Goal: Complete Application Form: Complete application form

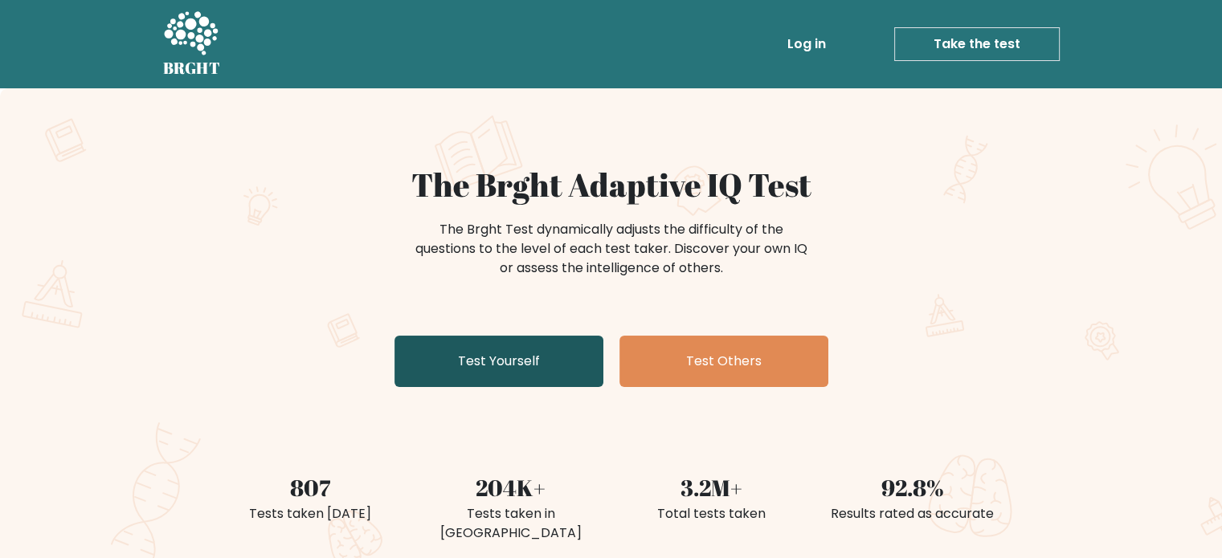
click at [523, 378] on link "Test Yourself" at bounding box center [498, 361] width 209 height 51
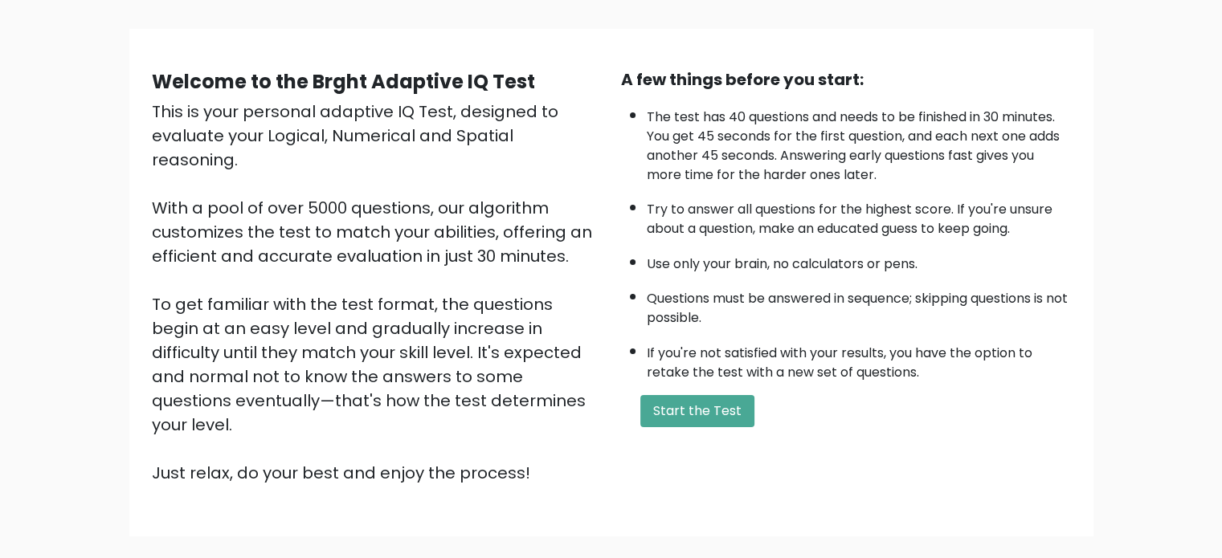
scroll to position [100, 0]
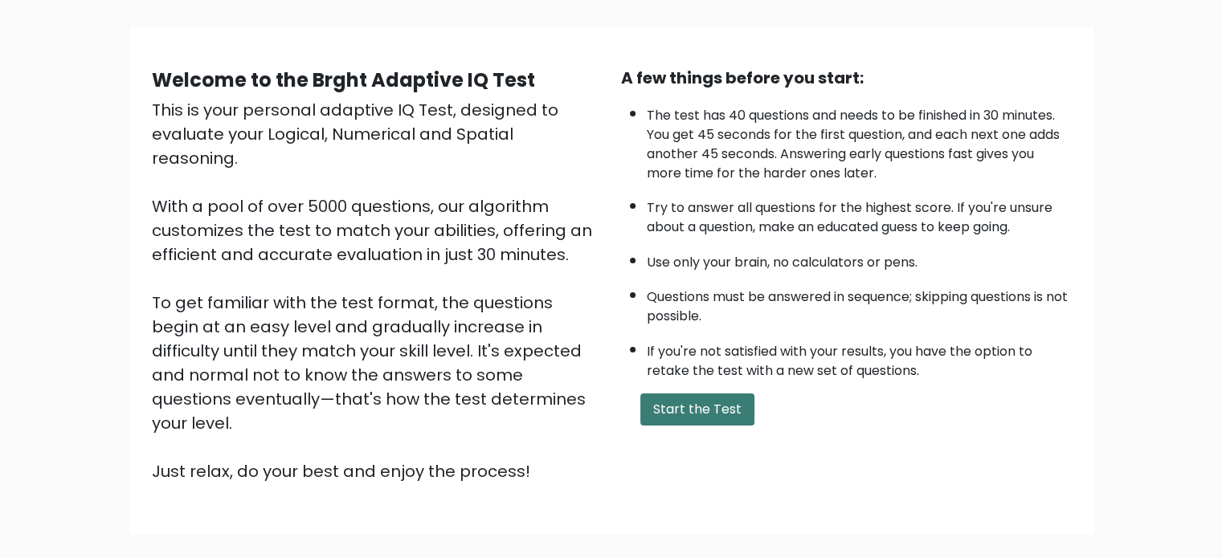
click at [717, 398] on button "Start the Test" at bounding box center [697, 410] width 114 height 32
click at [709, 419] on button "Start the Test" at bounding box center [697, 410] width 114 height 32
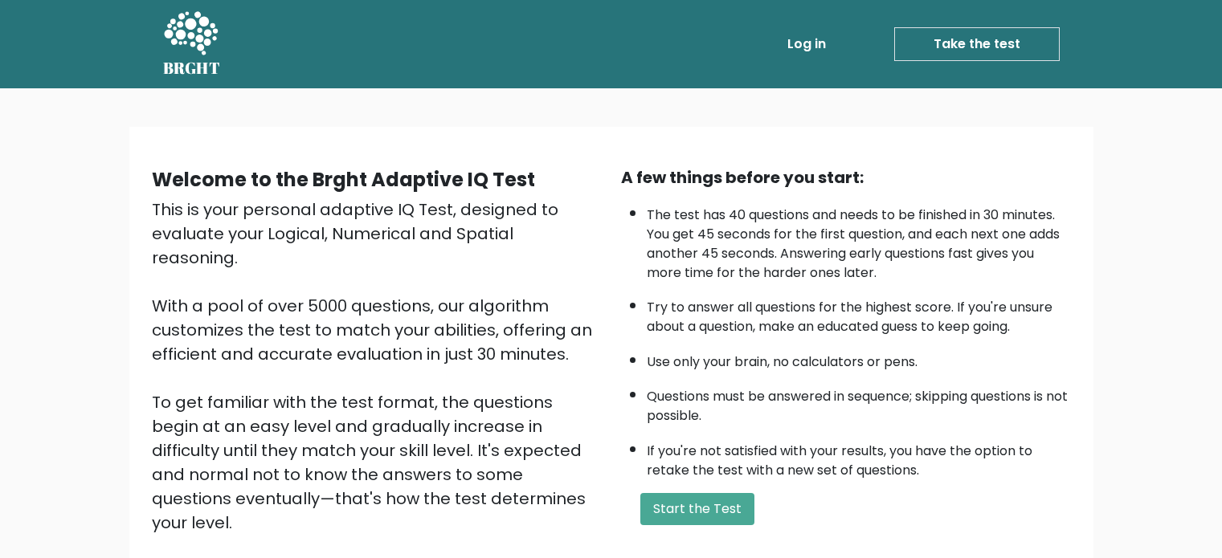
scroll to position [100, 0]
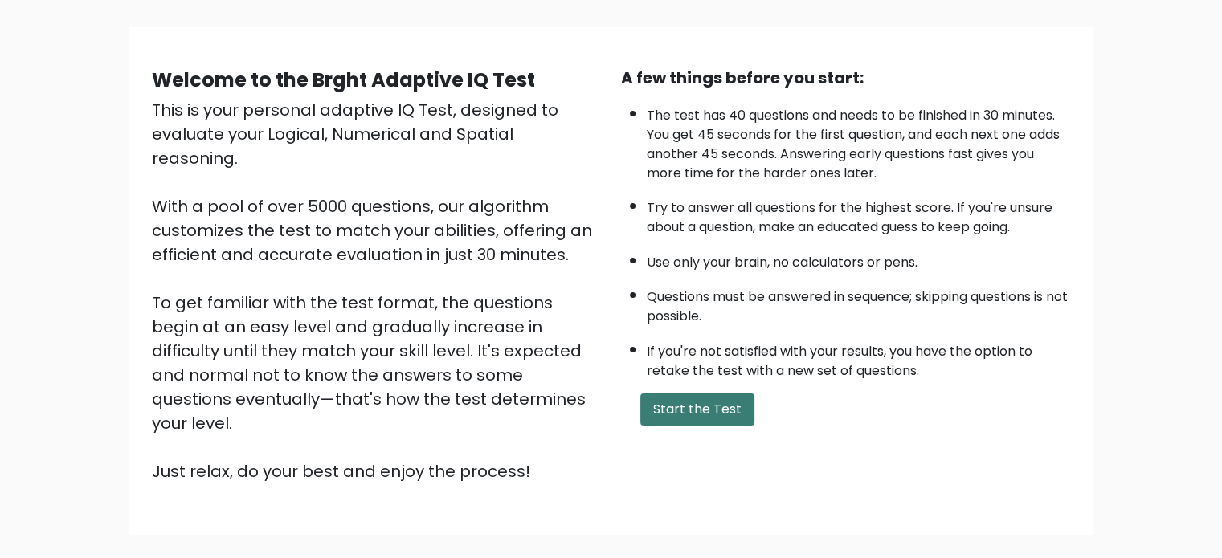
click at [675, 403] on button "Start the Test" at bounding box center [697, 410] width 114 height 32
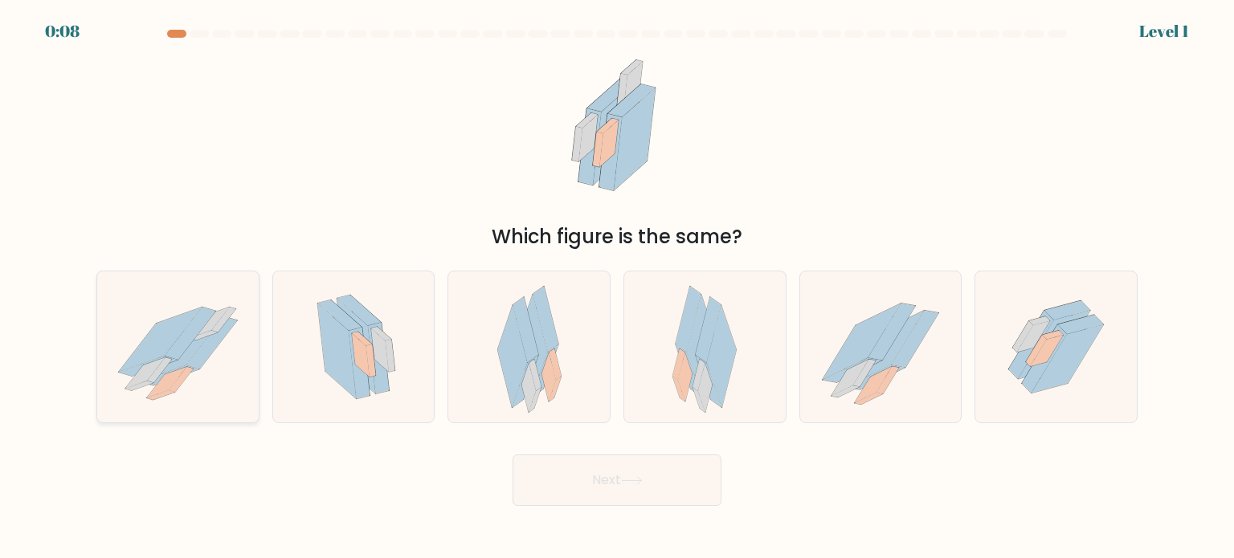
click at [241, 345] on icon at bounding box center [177, 346] width 161 height 133
click at [617, 288] on input "a." at bounding box center [617, 284] width 1 height 8
radio input "true"
click at [599, 494] on button "Next" at bounding box center [617, 480] width 209 height 51
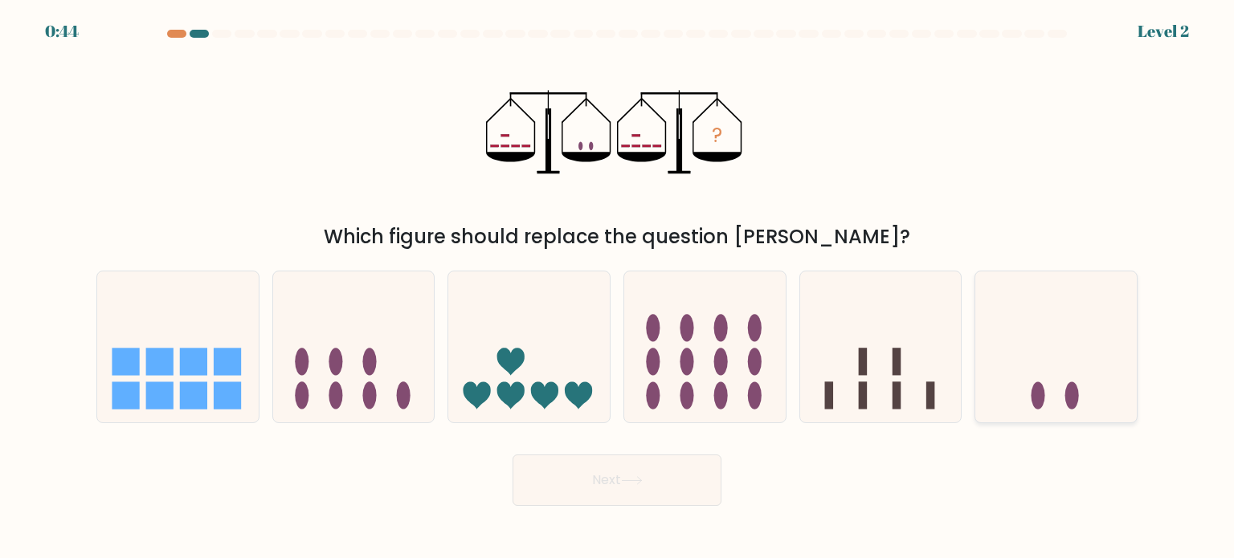
click at [1057, 410] on icon at bounding box center [1055, 346] width 161 height 133
click at [618, 288] on input "f." at bounding box center [617, 284] width 1 height 8
radio input "true"
click at [662, 468] on button "Next" at bounding box center [617, 480] width 209 height 51
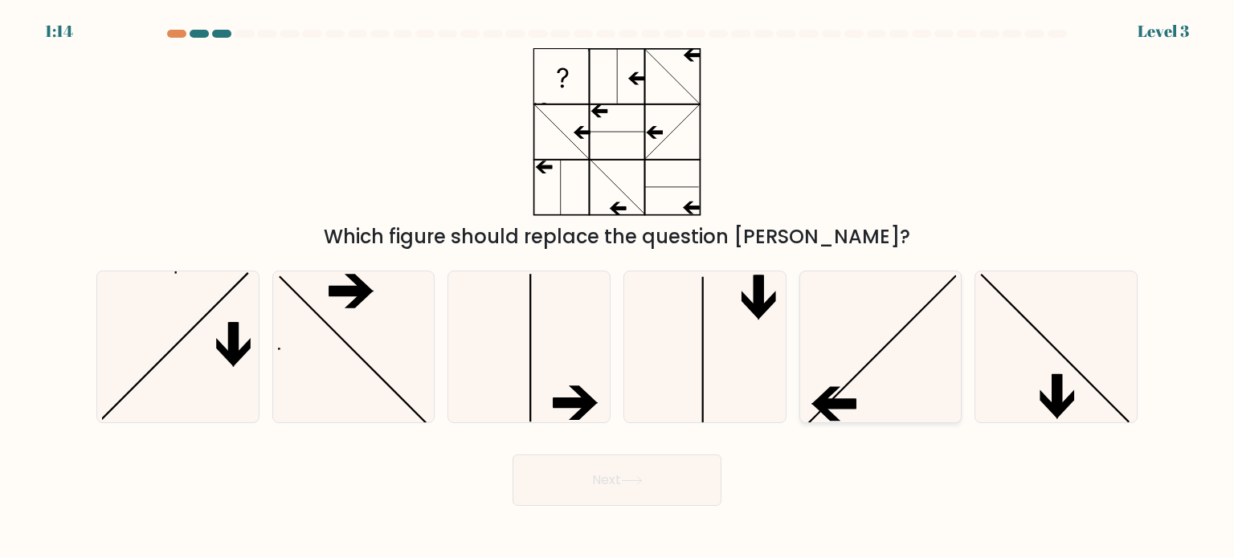
click at [905, 372] on icon at bounding box center [880, 347] width 151 height 151
click at [618, 288] on input "e." at bounding box center [617, 284] width 1 height 8
radio input "true"
click at [638, 472] on button "Next" at bounding box center [617, 480] width 209 height 51
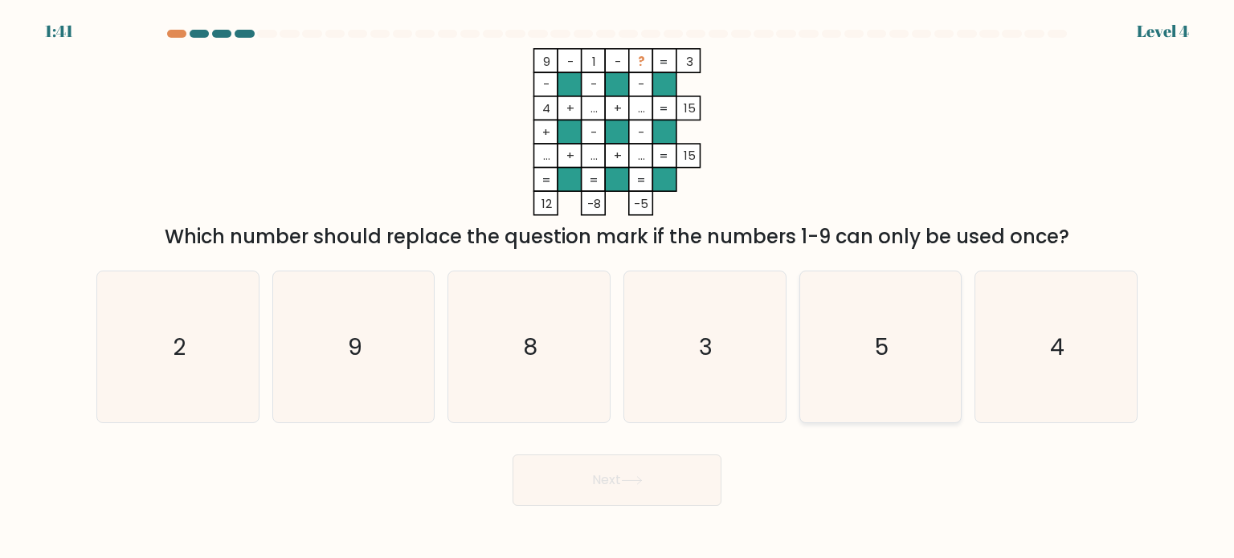
click at [904, 334] on icon "5" at bounding box center [880, 347] width 151 height 151
click at [618, 288] on input "e. 5" at bounding box center [617, 284] width 1 height 8
radio input "true"
click at [612, 479] on button "Next" at bounding box center [617, 480] width 209 height 51
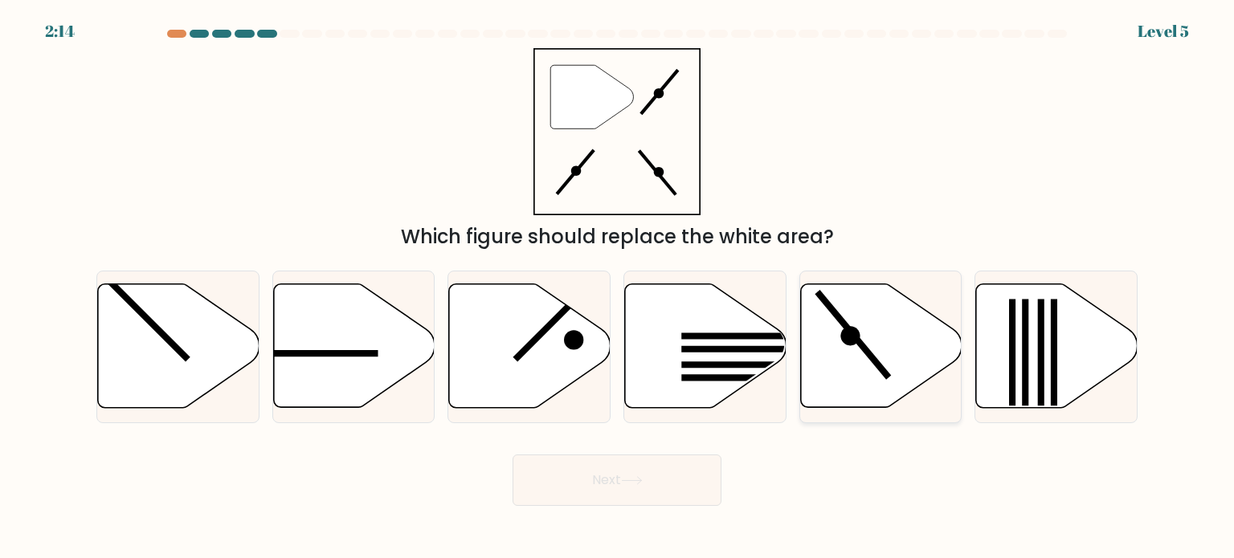
click at [851, 346] on icon at bounding box center [880, 346] width 161 height 124
click at [618, 288] on input "e." at bounding box center [617, 284] width 1 height 8
radio input "true"
click at [595, 465] on button "Next" at bounding box center [617, 480] width 209 height 51
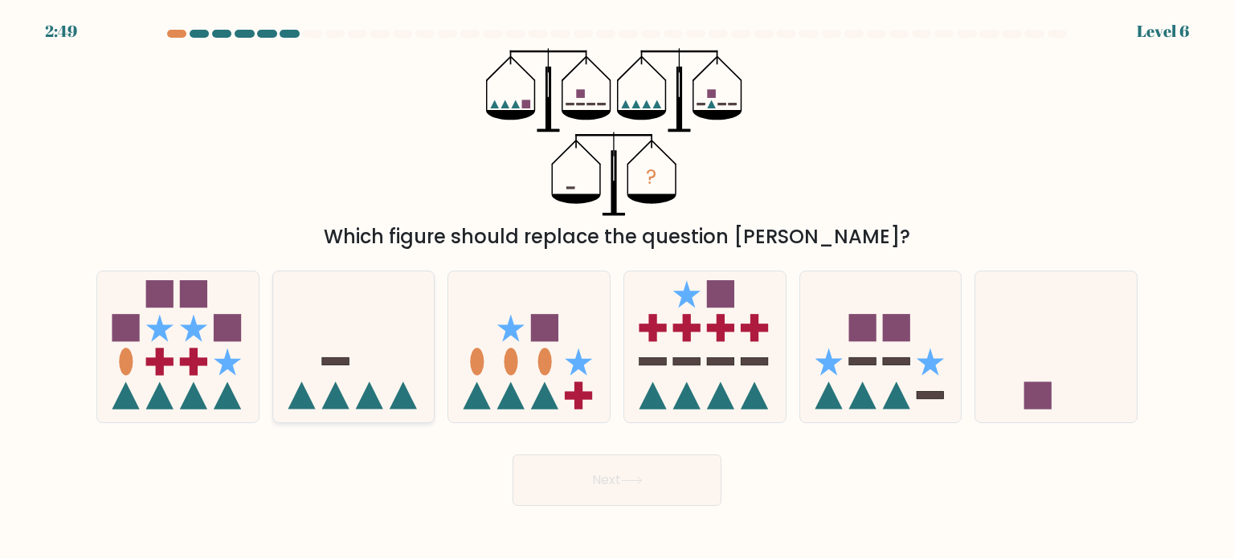
click at [366, 329] on icon at bounding box center [353, 346] width 161 height 133
click at [617, 288] on input "b." at bounding box center [617, 284] width 1 height 8
radio input "true"
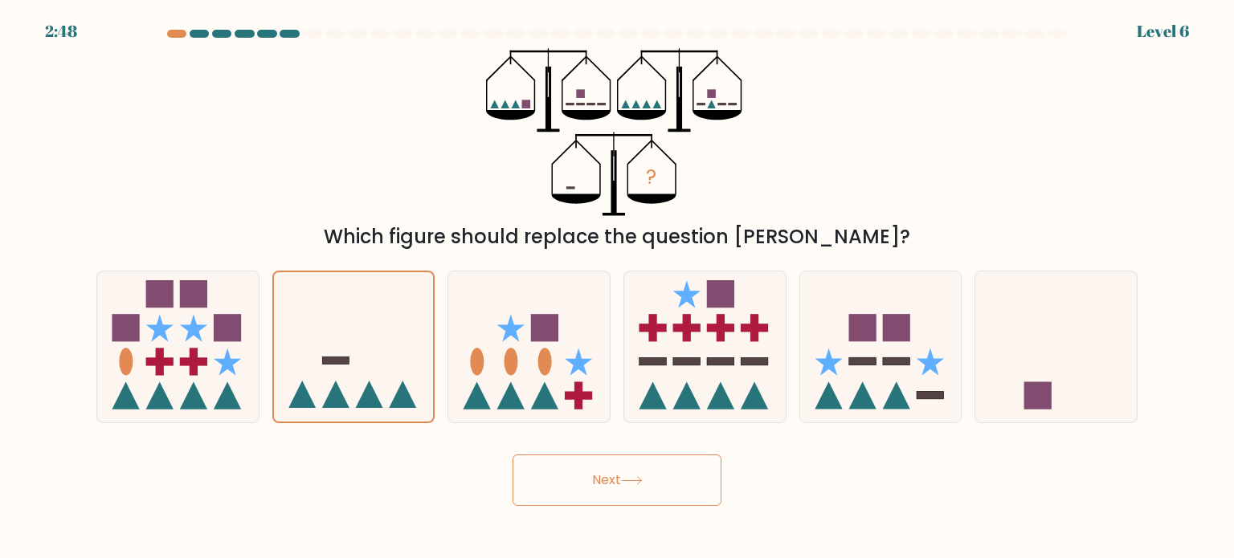
click at [623, 490] on button "Next" at bounding box center [617, 480] width 209 height 51
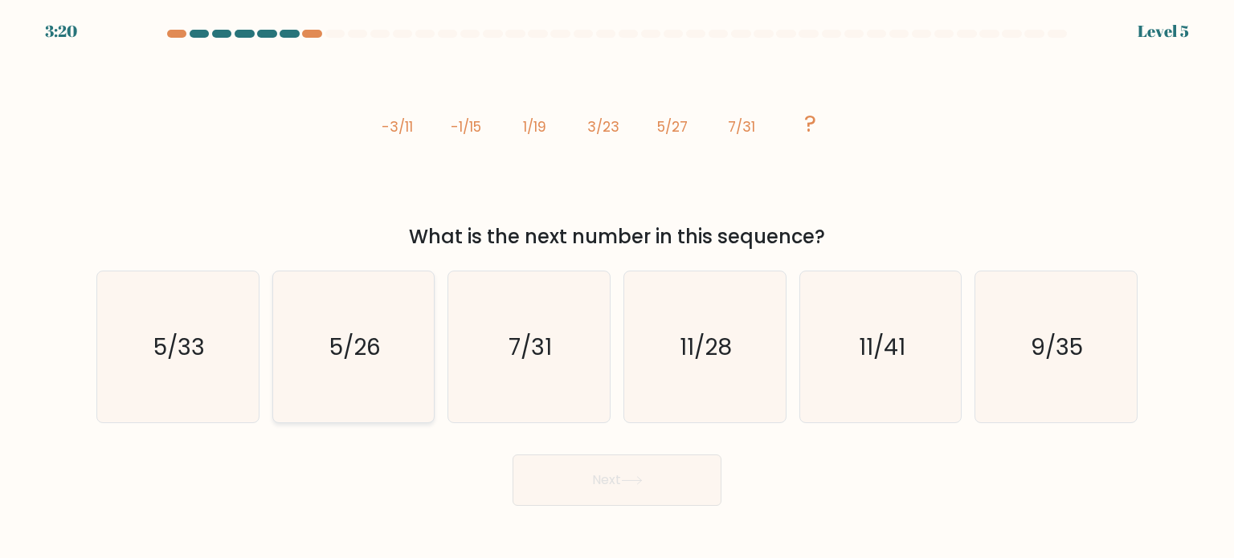
click at [284, 333] on icon "5/26" at bounding box center [353, 347] width 151 height 151
click at [617, 288] on input "b. 5/26" at bounding box center [617, 284] width 1 height 8
radio input "true"
click at [573, 353] on icon "7/31" at bounding box center [528, 347] width 151 height 151
click at [617, 288] on input "c. 7/31" at bounding box center [617, 284] width 1 height 8
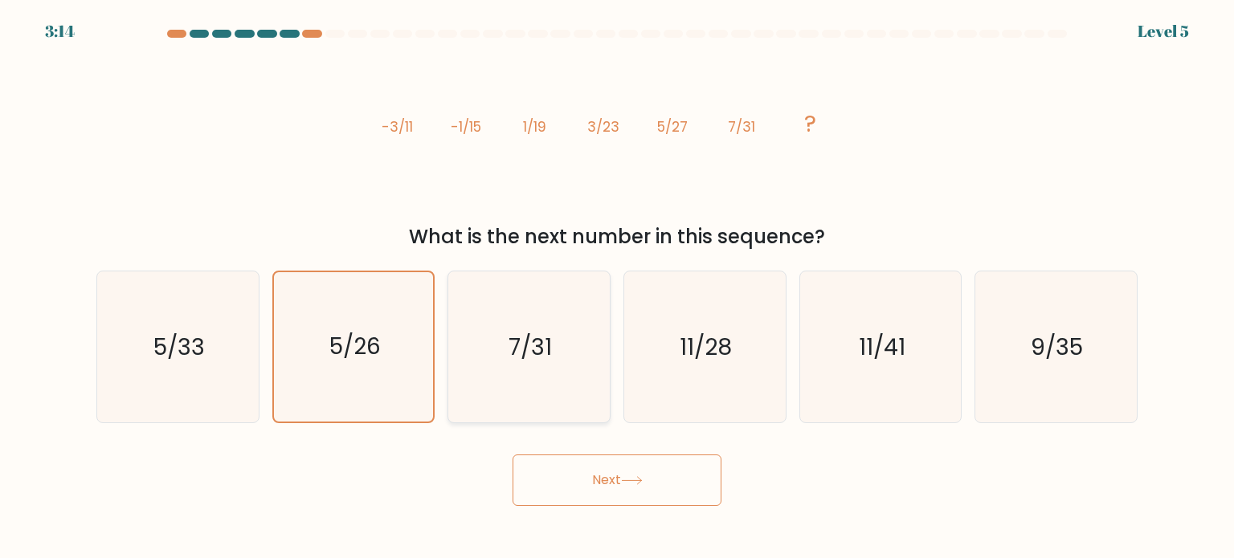
radio input "true"
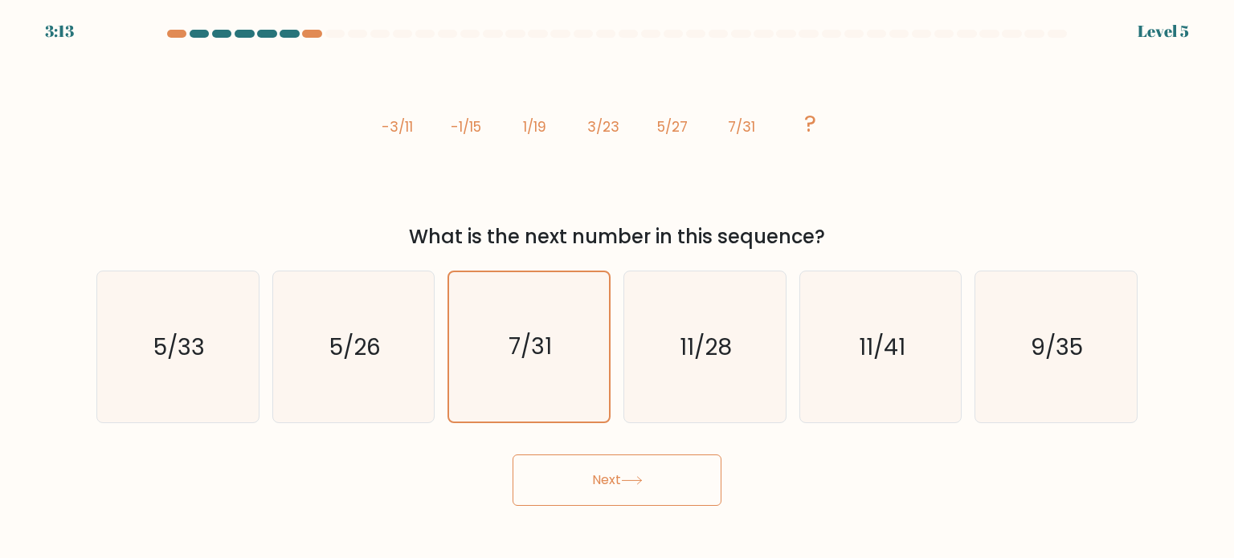
click at [640, 475] on button "Next" at bounding box center [617, 480] width 209 height 51
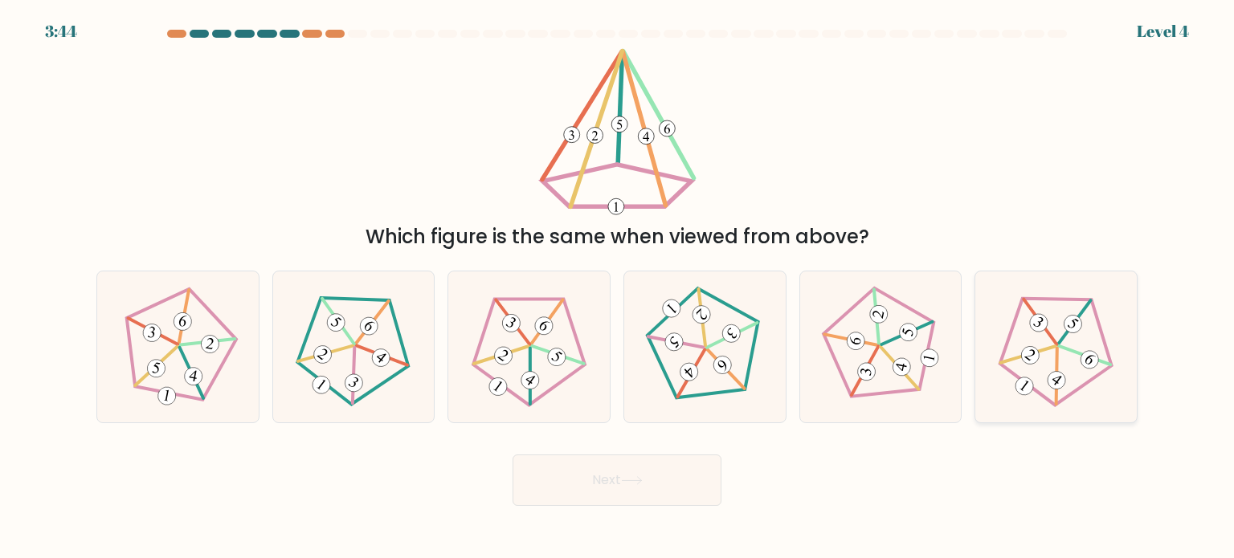
click at [1051, 373] on 757 at bounding box center [1056, 380] width 25 height 25
click at [618, 288] on input "f." at bounding box center [617, 284] width 1 height 8
radio input "true"
click at [628, 475] on button "Next" at bounding box center [617, 480] width 209 height 51
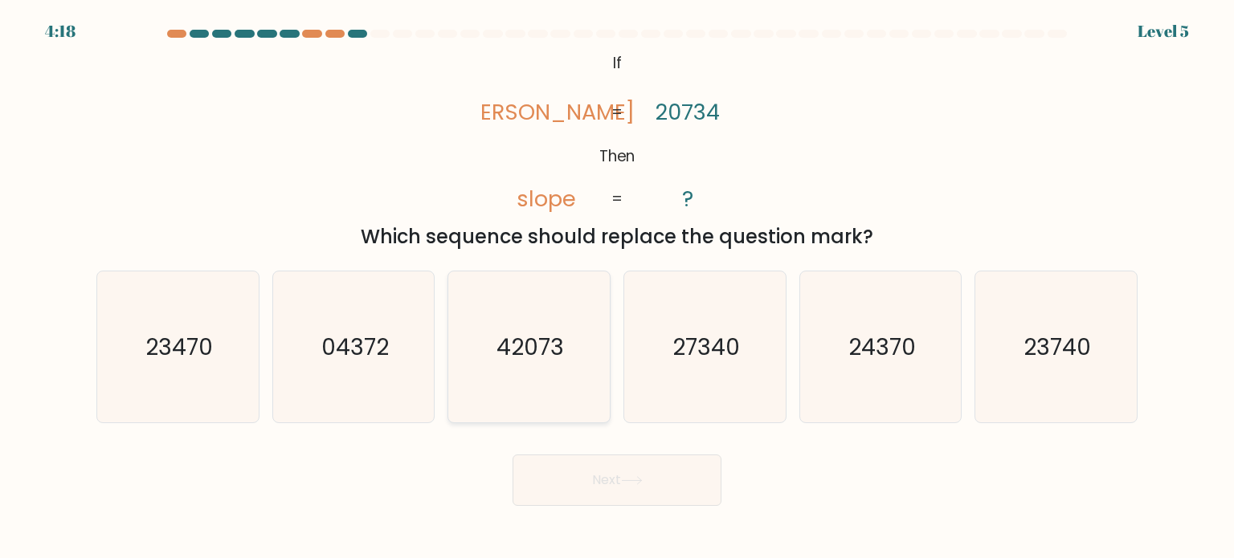
click at [544, 376] on icon "42073" at bounding box center [528, 347] width 151 height 151
click at [617, 288] on input "c. 42073" at bounding box center [617, 284] width 1 height 8
radio input "true"
click at [637, 487] on button "Next" at bounding box center [617, 480] width 209 height 51
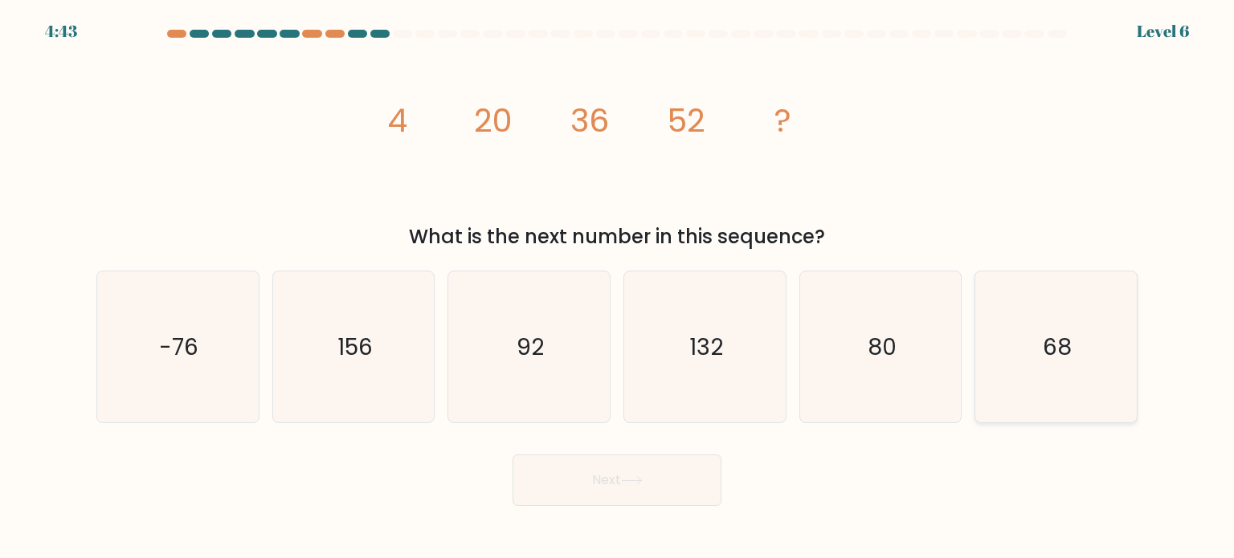
click at [1073, 369] on icon "68" at bounding box center [1055, 347] width 151 height 151
click at [618, 288] on input "f. 68" at bounding box center [617, 284] width 1 height 8
radio input "true"
click at [657, 468] on button "Next" at bounding box center [617, 480] width 209 height 51
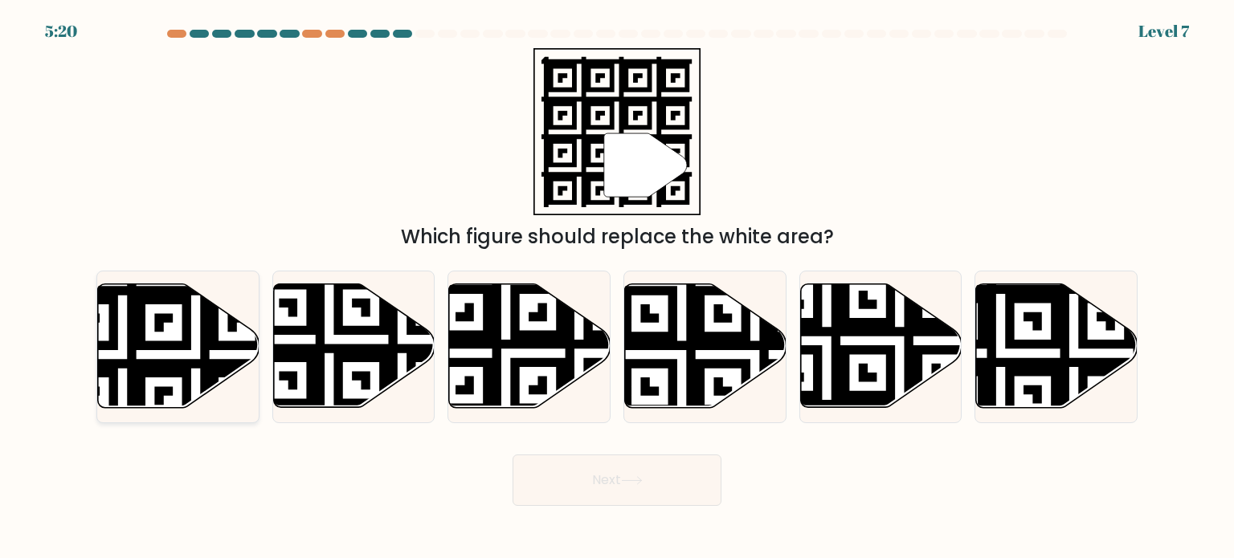
click at [151, 346] on icon at bounding box center [123, 282] width 292 height 292
click at [617, 288] on input "a." at bounding box center [617, 284] width 1 height 8
radio input "true"
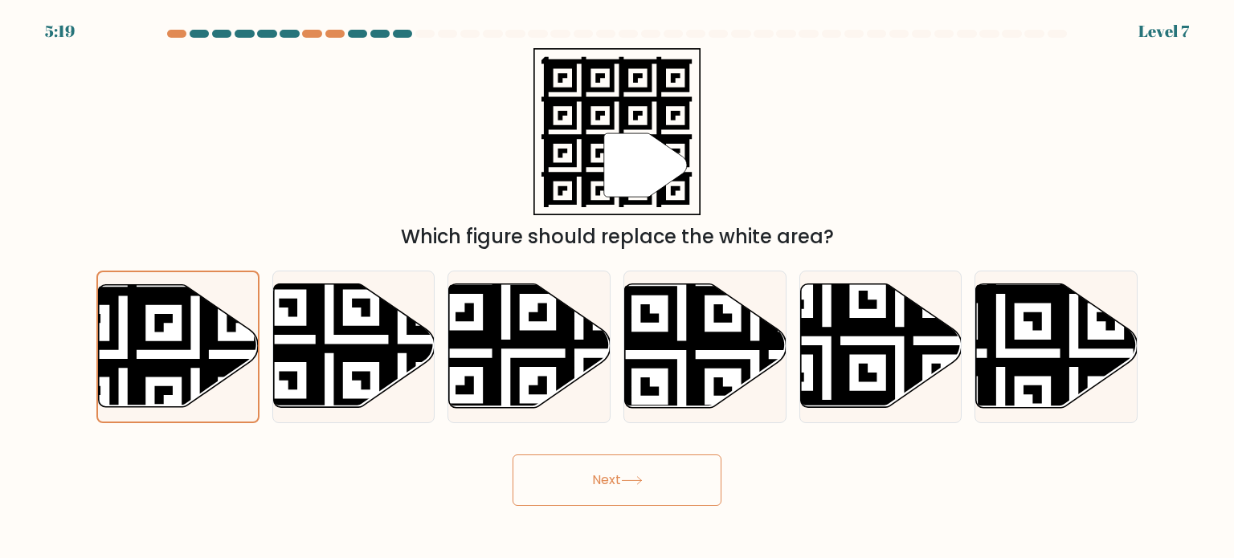
click at [603, 483] on button "Next" at bounding box center [617, 480] width 209 height 51
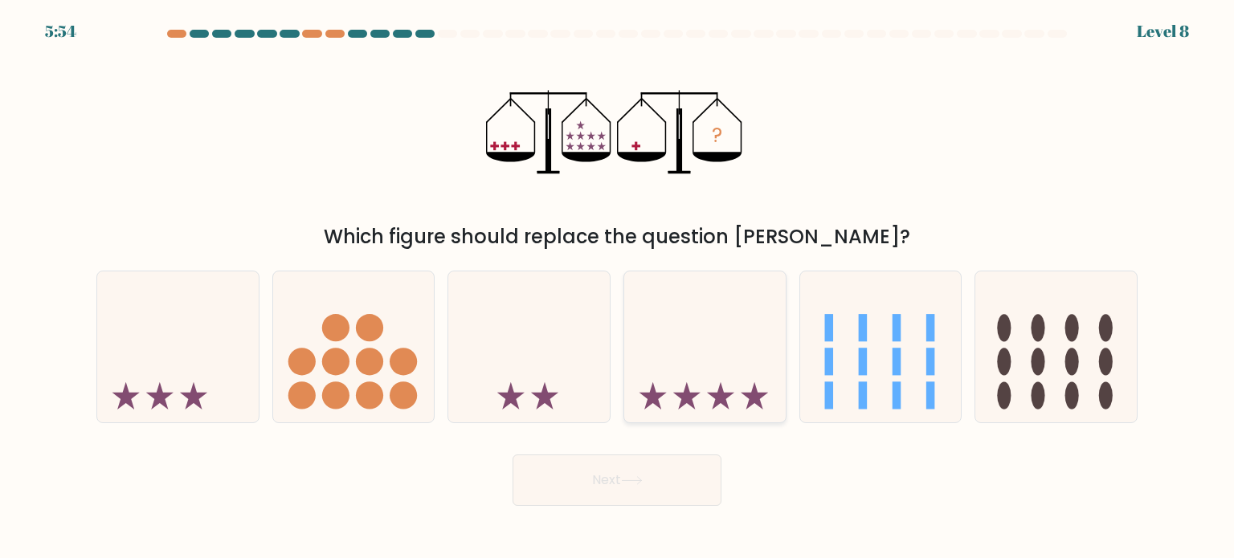
click at [689, 353] on icon at bounding box center [704, 346] width 161 height 133
click at [618, 288] on input "d." at bounding box center [617, 284] width 1 height 8
radio input "true"
click at [685, 472] on button "Next" at bounding box center [617, 480] width 209 height 51
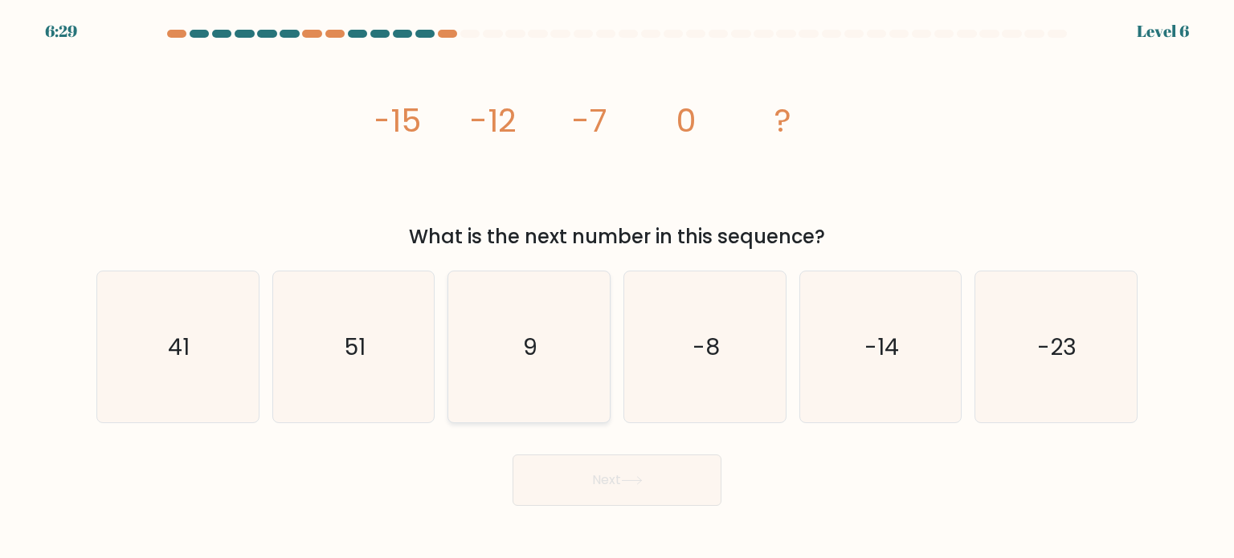
click at [515, 321] on icon "9" at bounding box center [528, 347] width 151 height 151
click at [617, 288] on input "c. 9" at bounding box center [617, 284] width 1 height 8
radio input "true"
click at [626, 484] on icon at bounding box center [632, 480] width 22 height 9
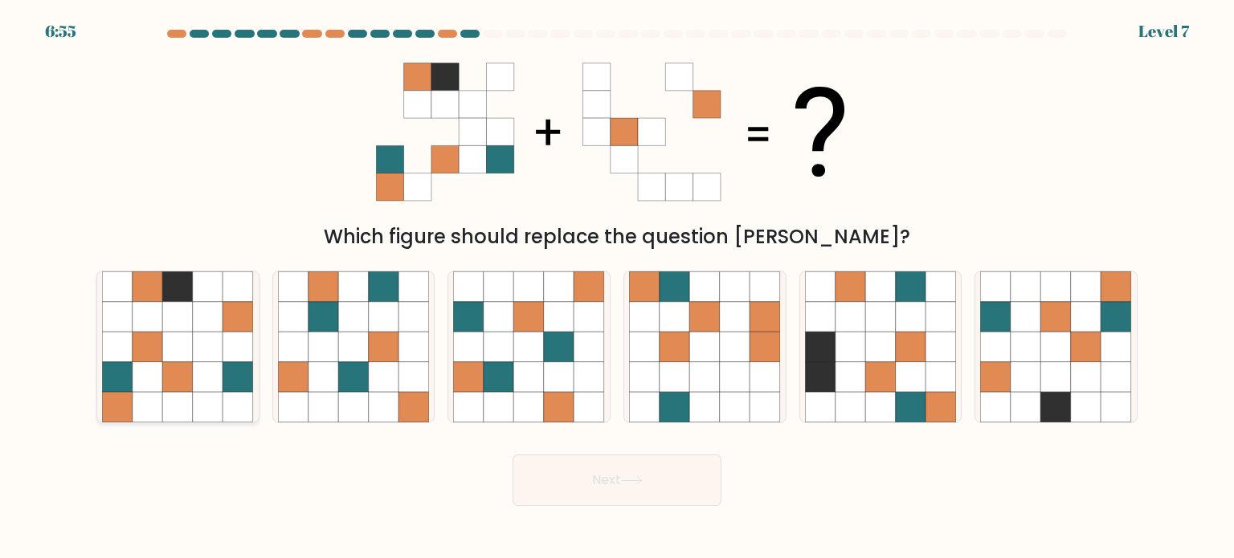
click at [202, 404] on icon at bounding box center [208, 407] width 31 height 31
click at [617, 288] on input "a." at bounding box center [617, 284] width 1 height 8
radio input "true"
click at [640, 475] on button "Next" at bounding box center [617, 480] width 209 height 51
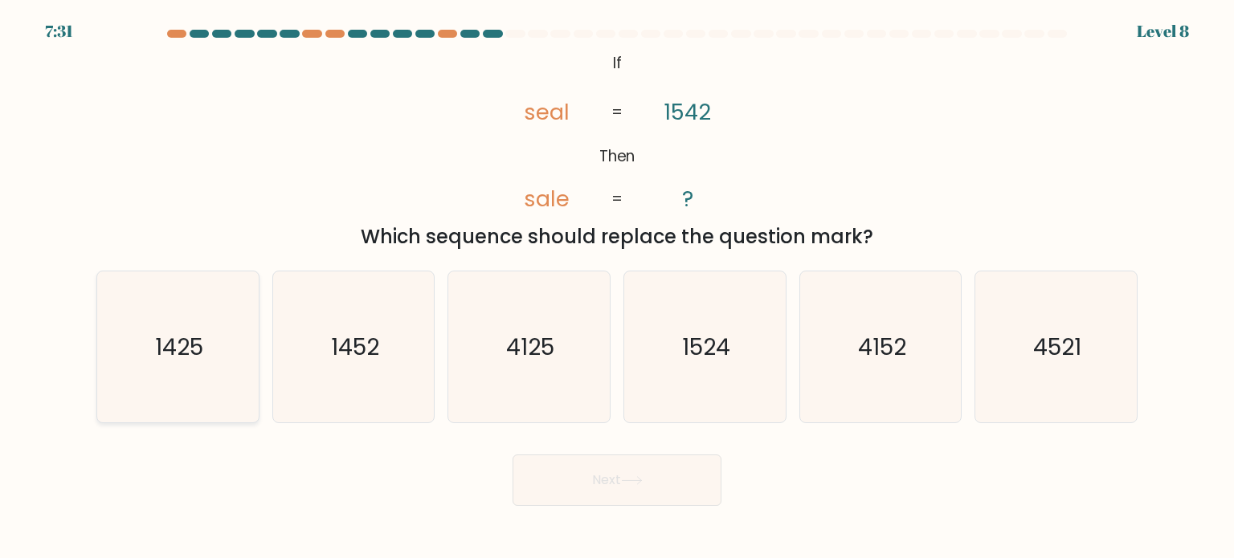
click at [182, 326] on icon "1425" at bounding box center [177, 347] width 151 height 151
click at [617, 288] on input "a. 1425" at bounding box center [617, 284] width 1 height 8
radio input "true"
click at [679, 471] on button "Next" at bounding box center [617, 480] width 209 height 51
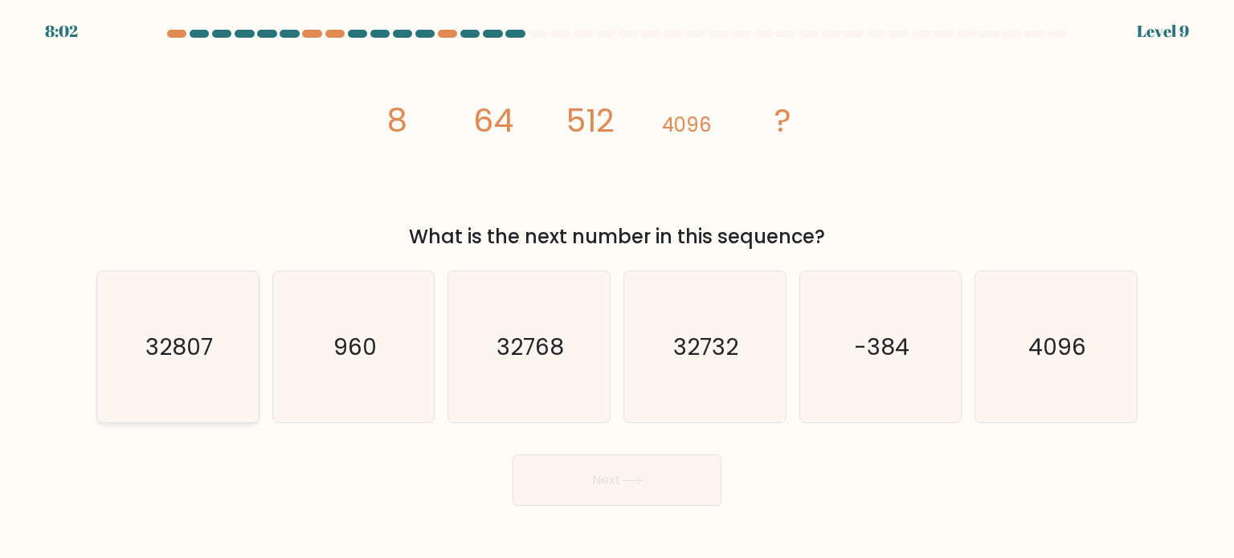
click at [140, 326] on icon "32807" at bounding box center [177, 347] width 151 height 151
click at [617, 288] on input "a. 32807" at bounding box center [617, 284] width 1 height 8
radio input "true"
click at [599, 503] on button "Next" at bounding box center [617, 480] width 209 height 51
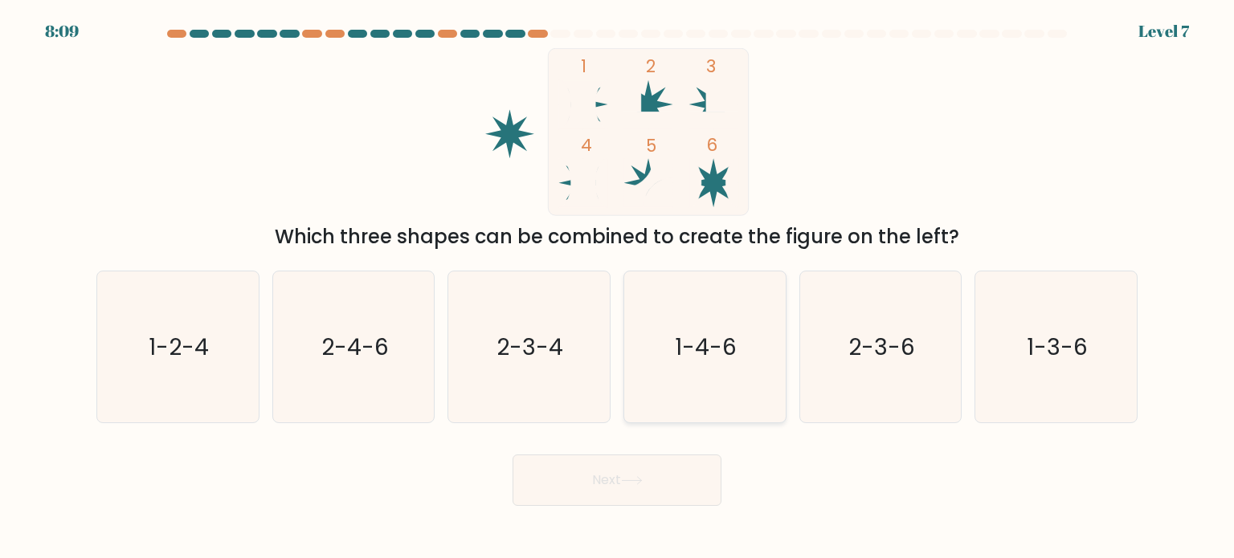
click at [721, 340] on text "1-4-6" at bounding box center [707, 346] width 62 height 32
click at [618, 288] on input "d. 1-4-6" at bounding box center [617, 284] width 1 height 8
radio input "true"
click at [654, 474] on button "Next" at bounding box center [617, 480] width 209 height 51
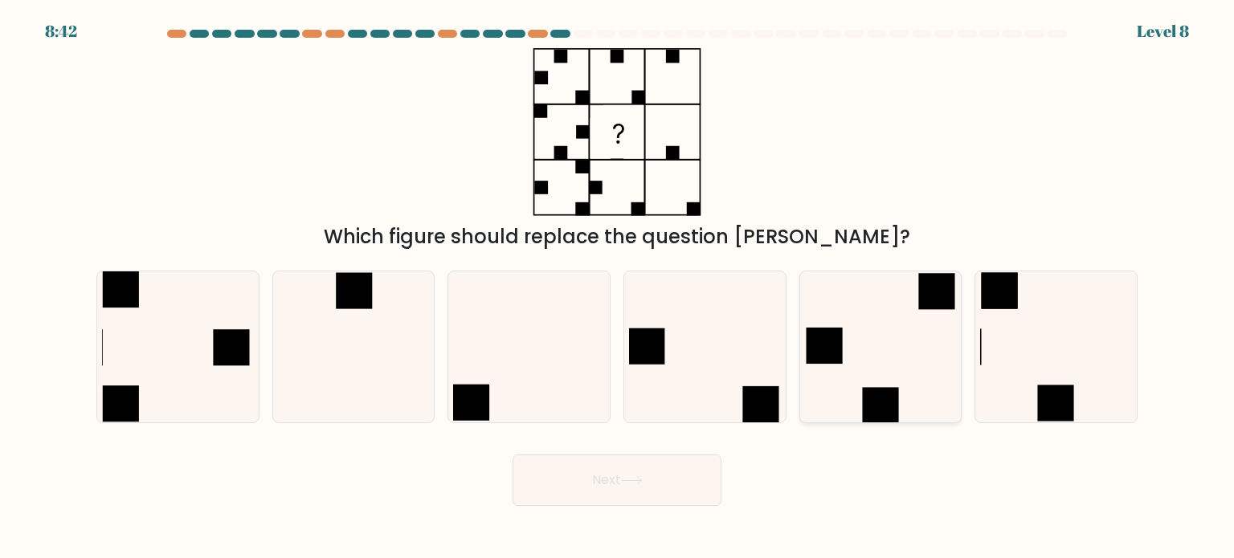
click at [856, 337] on icon at bounding box center [880, 347] width 151 height 151
click at [618, 288] on input "e." at bounding box center [617, 284] width 1 height 8
radio input "true"
click at [640, 482] on icon at bounding box center [632, 480] width 22 height 9
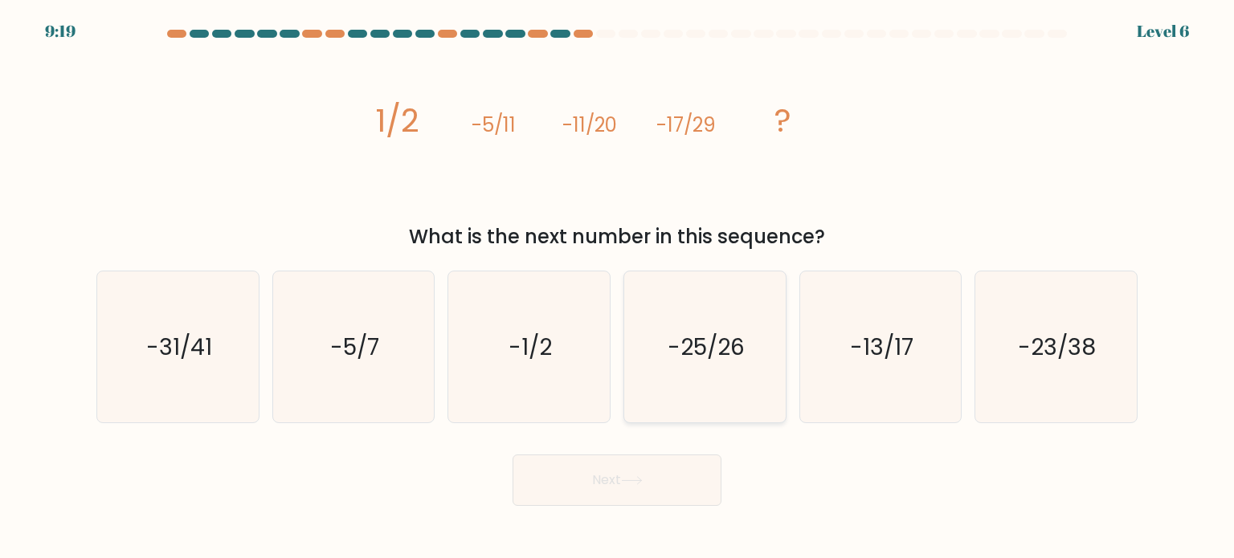
click at [704, 353] on text "-25/26" at bounding box center [706, 346] width 77 height 32
click at [618, 288] on input "d. -25/26" at bounding box center [617, 284] width 1 height 8
radio input "true"
click at [635, 472] on button "Next" at bounding box center [617, 480] width 209 height 51
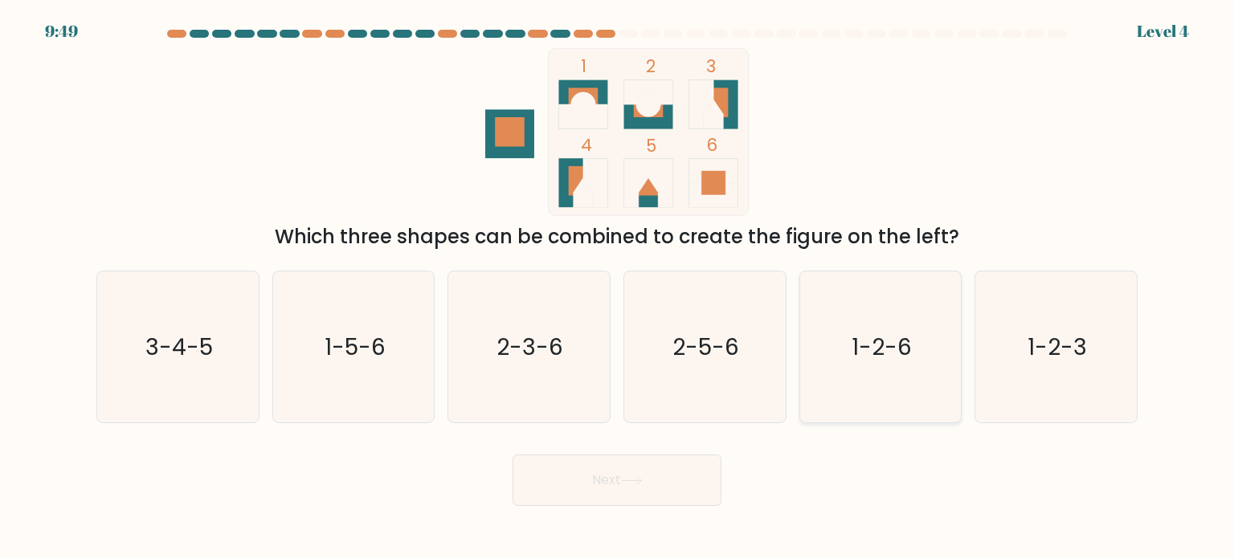
click at [836, 345] on icon "1-2-6" at bounding box center [880, 347] width 151 height 151
click at [618, 288] on input "e. 1-2-6" at bounding box center [617, 284] width 1 height 8
radio input "true"
click at [609, 478] on button "Next" at bounding box center [617, 480] width 209 height 51
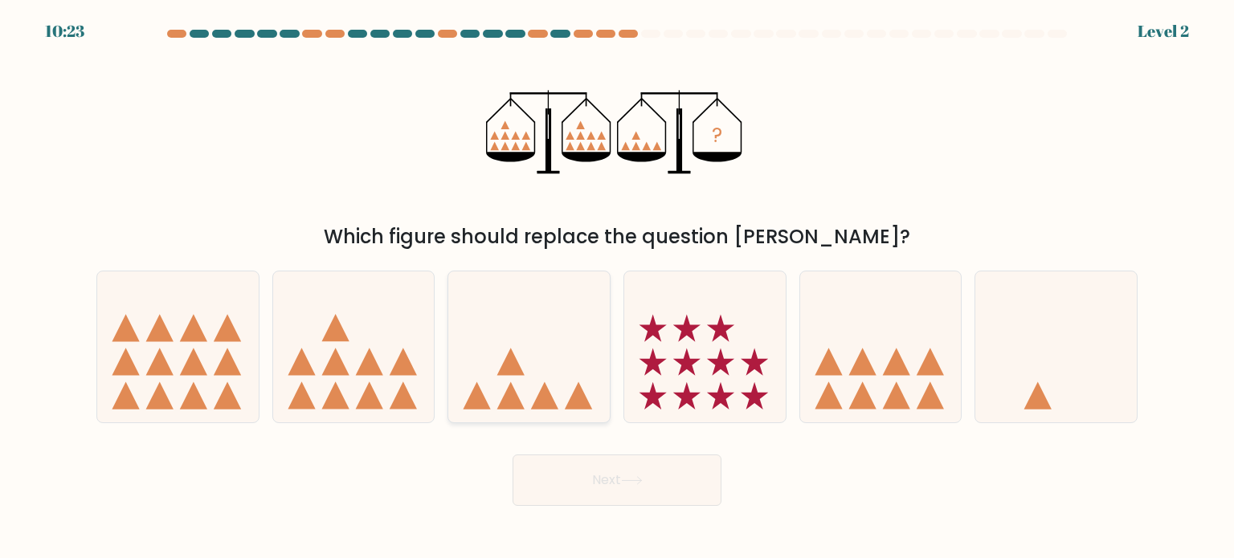
click at [544, 336] on icon at bounding box center [528, 346] width 161 height 133
click at [617, 288] on input "c." at bounding box center [617, 284] width 1 height 8
radio input "true"
click at [629, 473] on button "Next" at bounding box center [617, 480] width 209 height 51
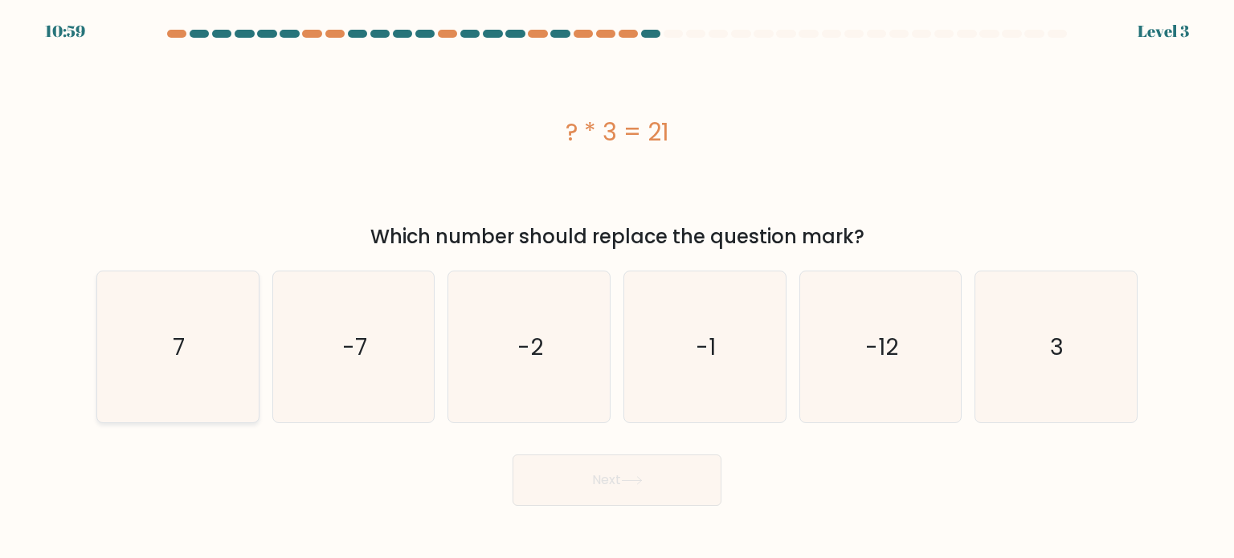
click at [186, 398] on icon "7" at bounding box center [177, 347] width 151 height 151
click at [617, 288] on input "a. 7" at bounding box center [617, 284] width 1 height 8
radio input "true"
click at [660, 471] on button "Next" at bounding box center [617, 480] width 209 height 51
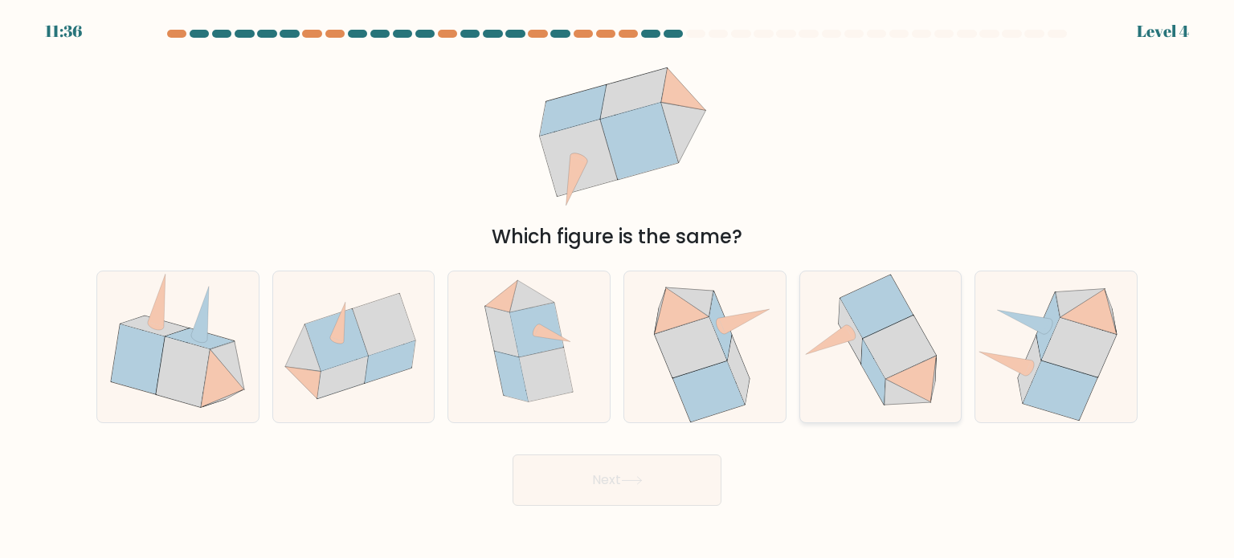
click at [856, 370] on icon at bounding box center [880, 347] width 158 height 151
click at [618, 288] on input "e." at bounding box center [617, 284] width 1 height 8
radio input "true"
click at [599, 471] on button "Next" at bounding box center [617, 480] width 209 height 51
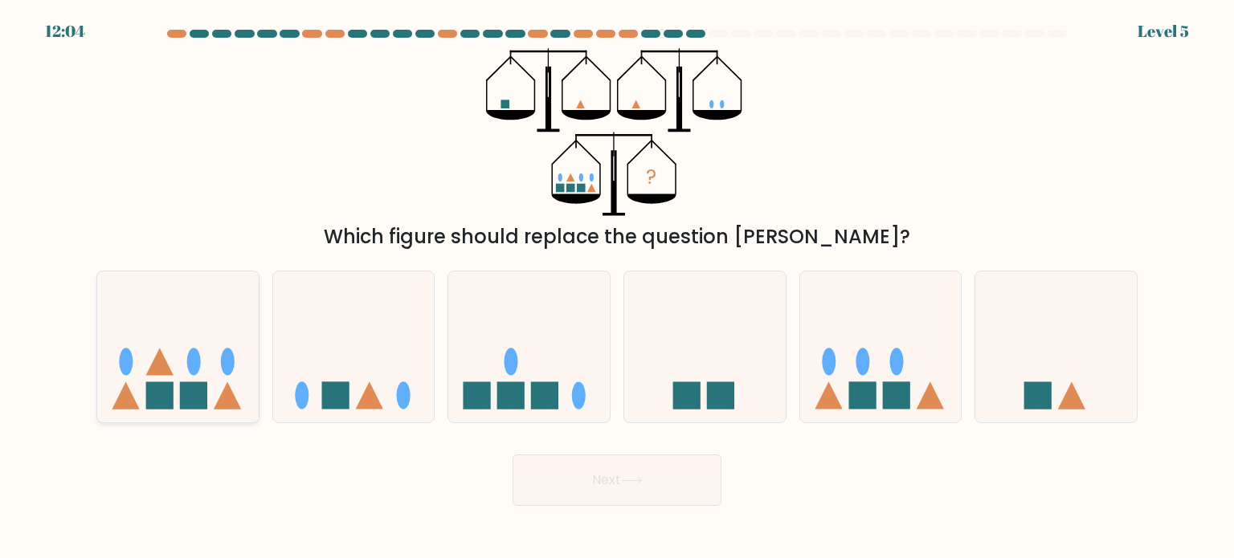
click at [166, 327] on icon at bounding box center [177, 346] width 161 height 133
click at [617, 288] on input "a." at bounding box center [617, 284] width 1 height 8
radio input "true"
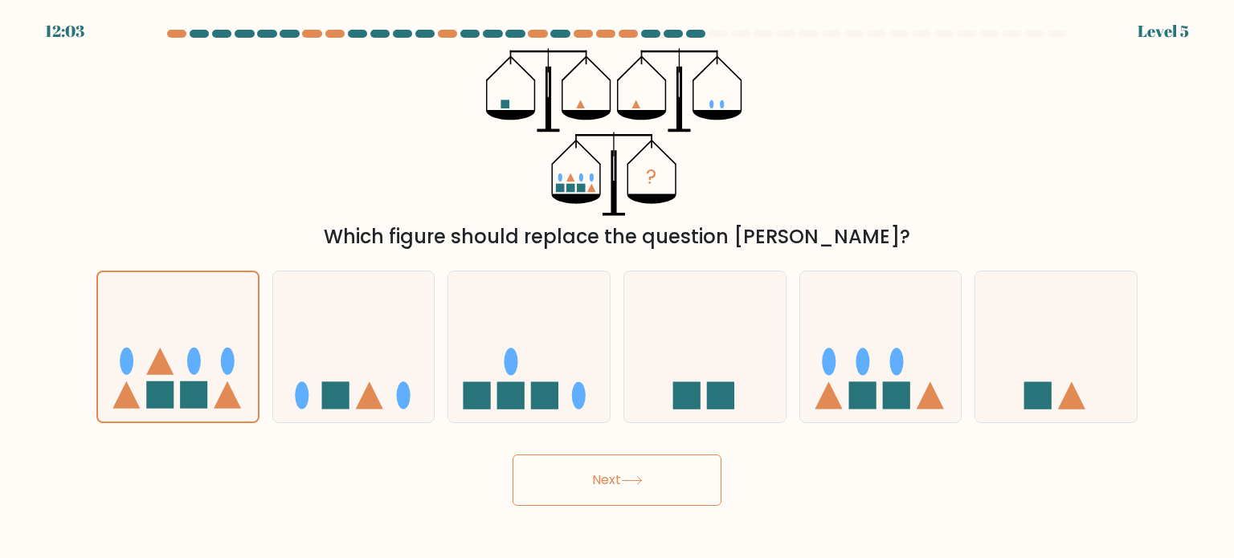
click at [675, 488] on button "Next" at bounding box center [617, 480] width 209 height 51
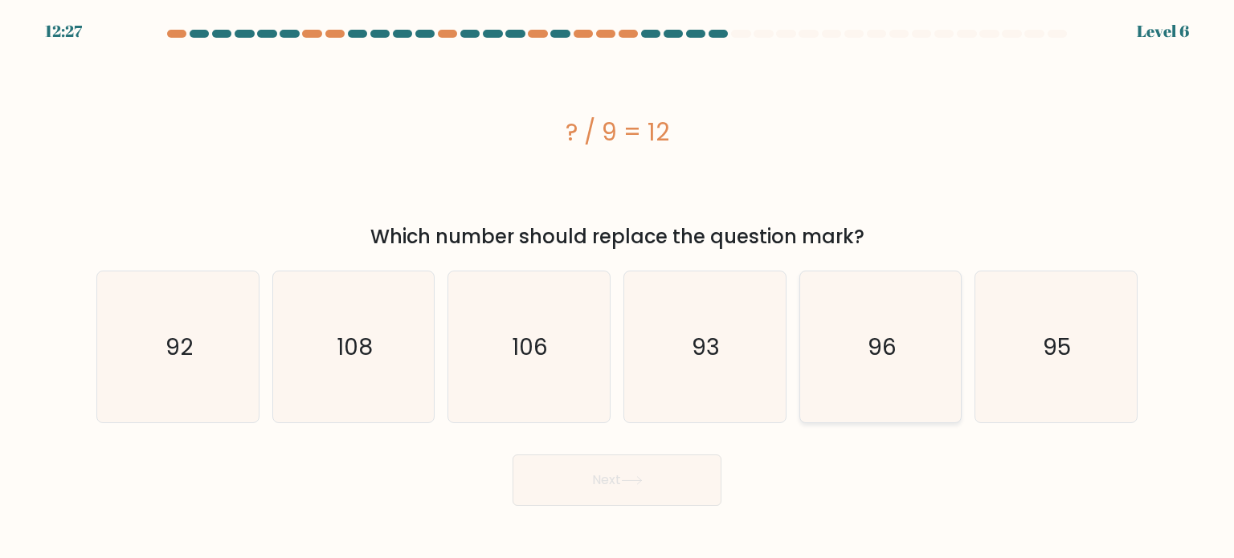
click at [823, 362] on icon "96" at bounding box center [880, 347] width 151 height 151
click at [618, 288] on input "e. 96" at bounding box center [617, 284] width 1 height 8
radio input "true"
click at [633, 473] on button "Next" at bounding box center [617, 480] width 209 height 51
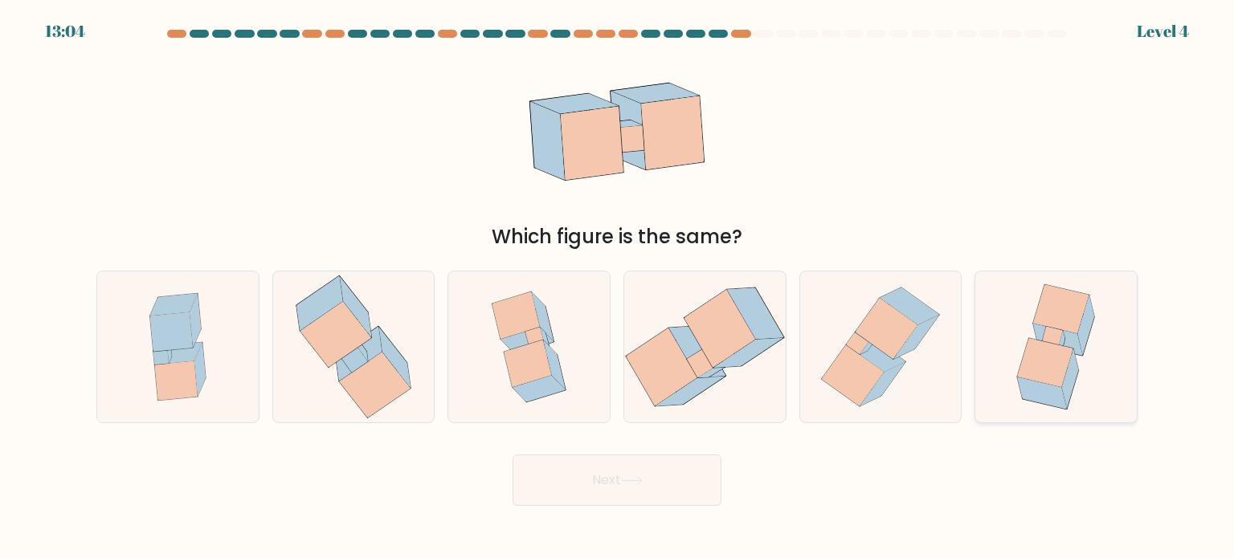
click at [1065, 326] on icon at bounding box center [1060, 308] width 55 height 49
click at [618, 288] on input "f." at bounding box center [617, 284] width 1 height 8
radio input "true"
click at [668, 481] on button "Next" at bounding box center [617, 480] width 209 height 51
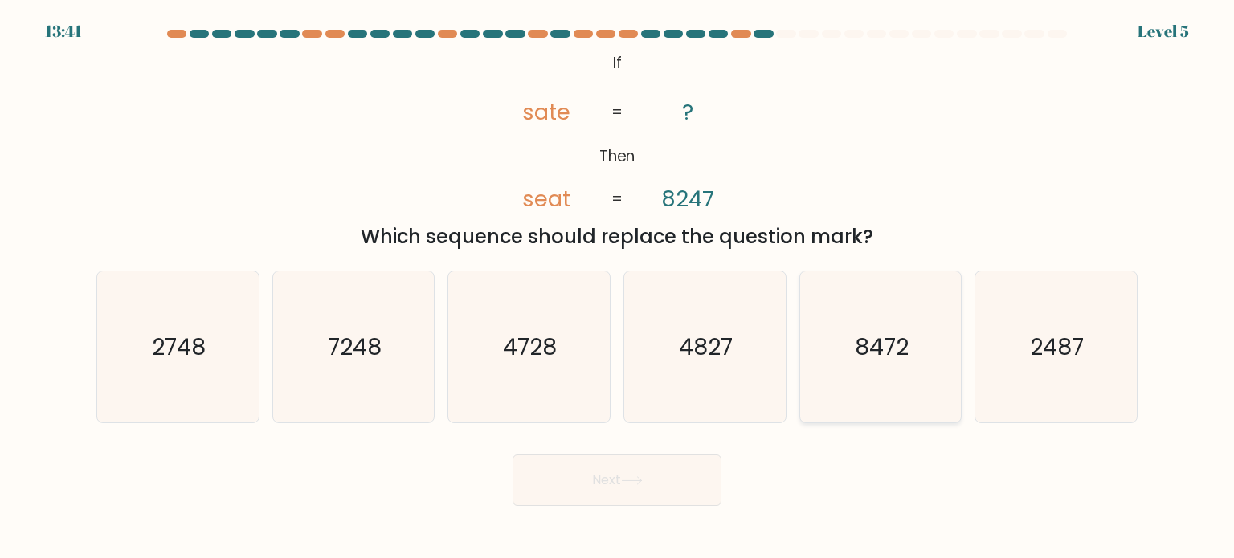
click at [877, 345] on text "8472" at bounding box center [882, 346] width 54 height 32
click at [618, 288] on input "e. 8472" at bounding box center [617, 284] width 1 height 8
radio input "true"
click at [636, 473] on button "Next" at bounding box center [617, 480] width 209 height 51
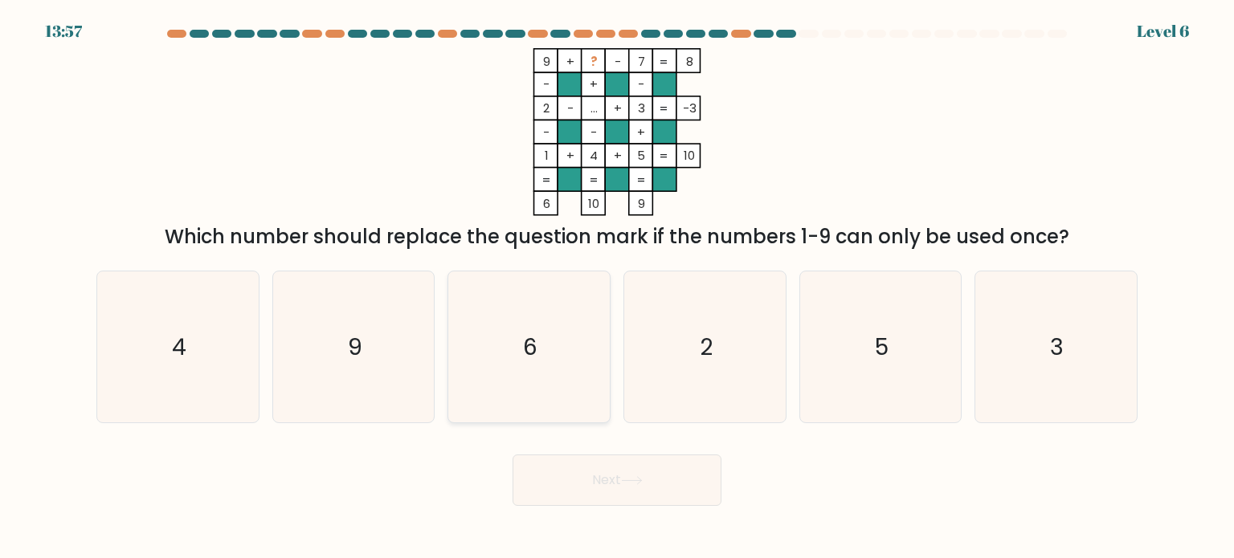
click at [572, 407] on icon "6" at bounding box center [528, 347] width 151 height 151
click at [617, 288] on input "c. 6" at bounding box center [617, 284] width 1 height 8
radio input "true"
click at [636, 496] on button "Next" at bounding box center [617, 480] width 209 height 51
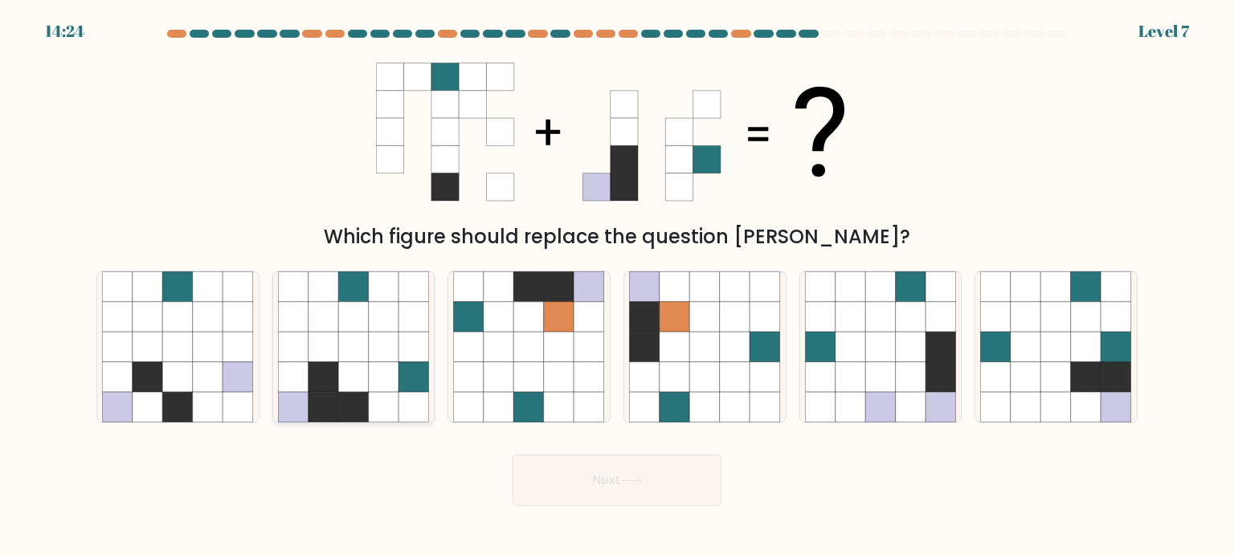
click at [366, 411] on icon at bounding box center [353, 407] width 31 height 31
click at [617, 288] on input "b." at bounding box center [617, 284] width 1 height 8
radio input "true"
click at [591, 504] on button "Next" at bounding box center [617, 480] width 209 height 51
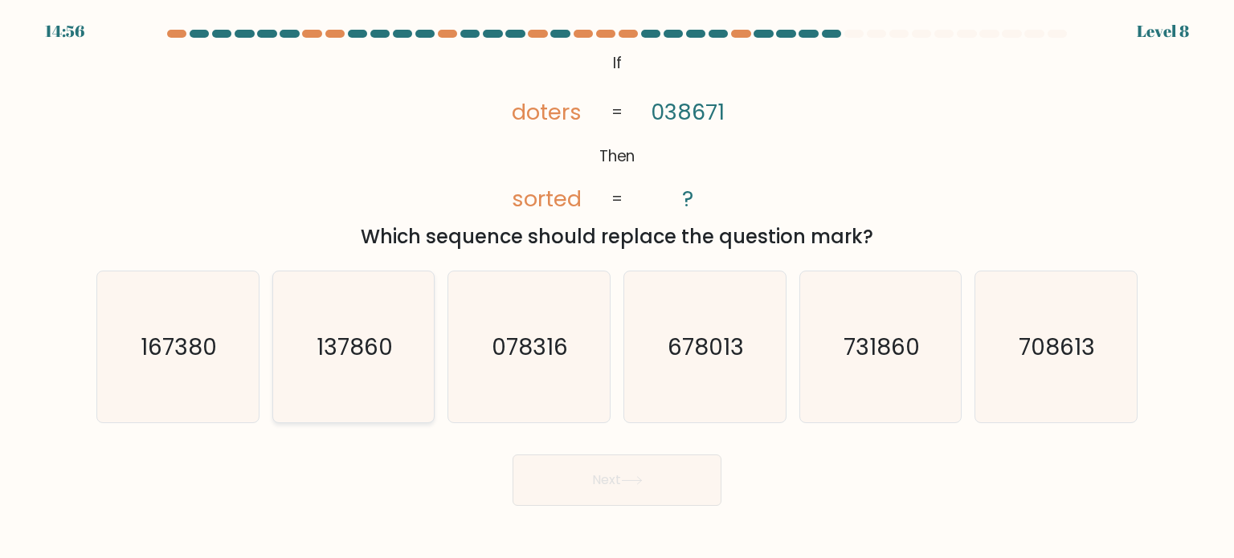
click at [318, 345] on text "137860" at bounding box center [355, 346] width 76 height 32
click at [617, 288] on input "b. 137860" at bounding box center [617, 284] width 1 height 8
radio input "true"
click at [534, 460] on button "Next" at bounding box center [617, 480] width 209 height 51
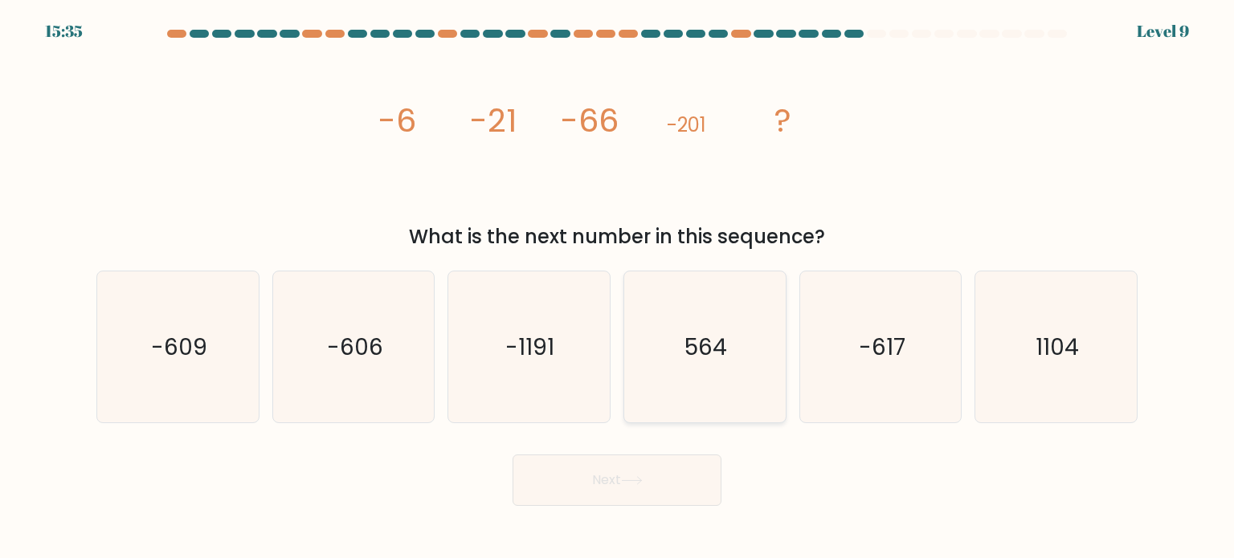
click at [710, 353] on text "564" at bounding box center [706, 346] width 43 height 32
click at [618, 288] on input "d. 564" at bounding box center [617, 284] width 1 height 8
radio input "true"
click at [660, 462] on button "Next" at bounding box center [617, 480] width 209 height 51
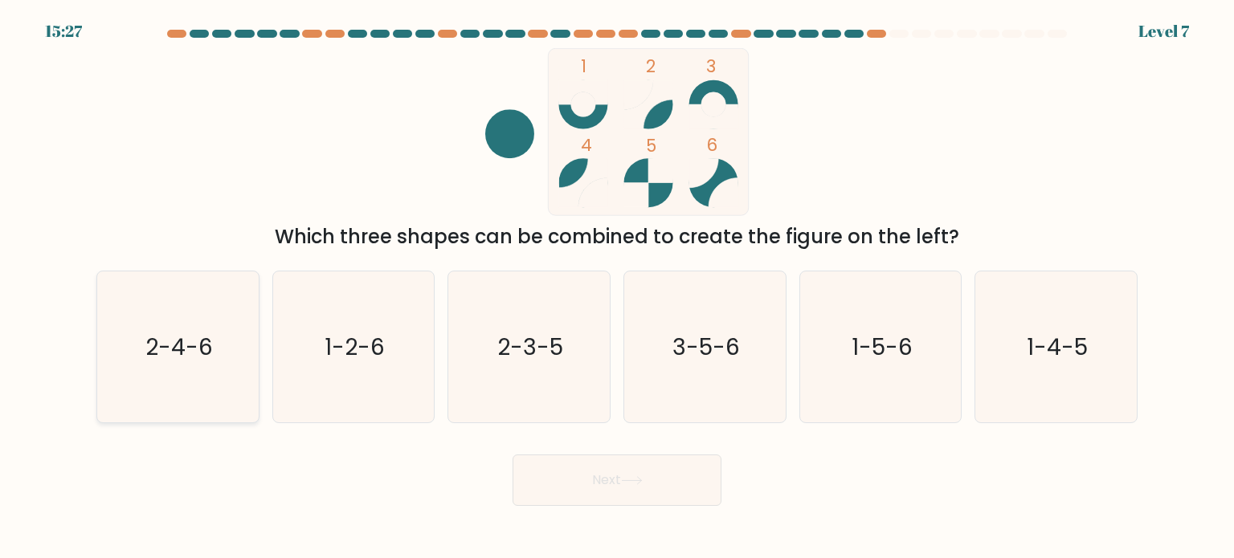
click at [145, 394] on icon "2-4-6" at bounding box center [177, 347] width 151 height 151
click at [617, 288] on input "a. 2-4-6" at bounding box center [617, 284] width 1 height 8
radio input "true"
click at [631, 484] on icon at bounding box center [632, 480] width 22 height 9
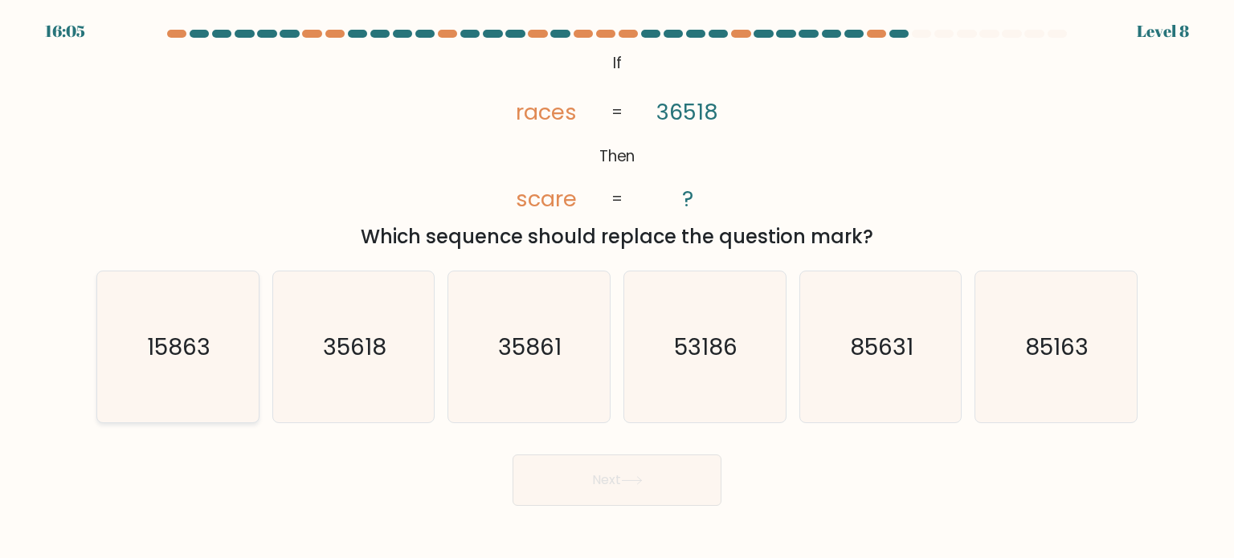
click at [143, 369] on icon "15863" at bounding box center [177, 347] width 151 height 151
click at [617, 288] on input "a. 15863" at bounding box center [617, 284] width 1 height 8
radio input "true"
click at [586, 470] on button "Next" at bounding box center [617, 480] width 209 height 51
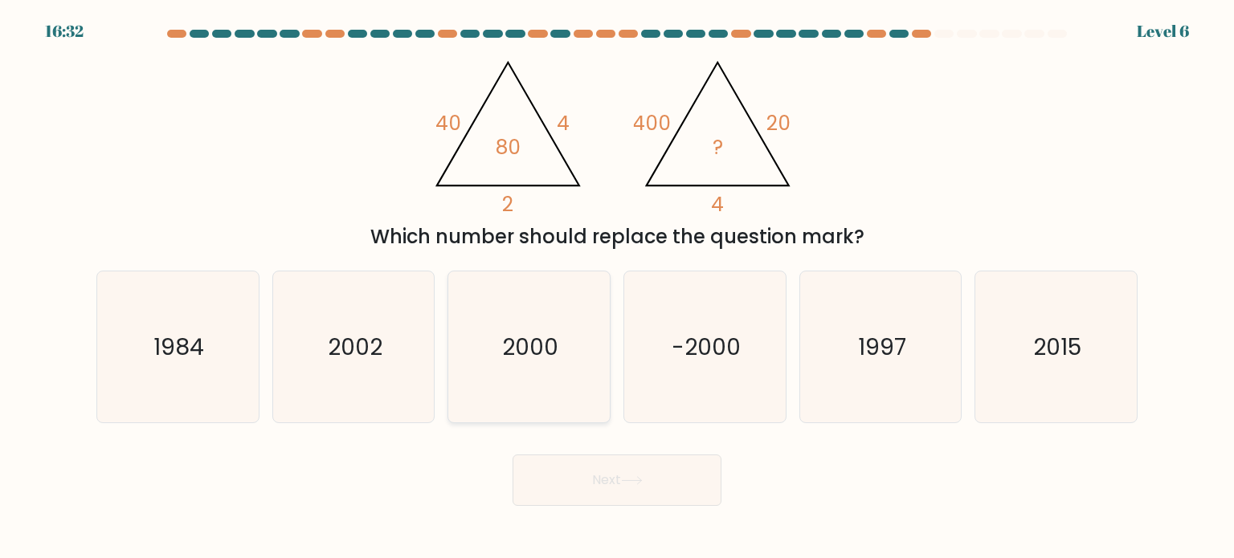
click at [565, 370] on icon "2000" at bounding box center [528, 347] width 151 height 151
click at [617, 288] on input "c. 2000" at bounding box center [617, 284] width 1 height 8
radio input "true"
click at [689, 465] on button "Next" at bounding box center [617, 480] width 209 height 51
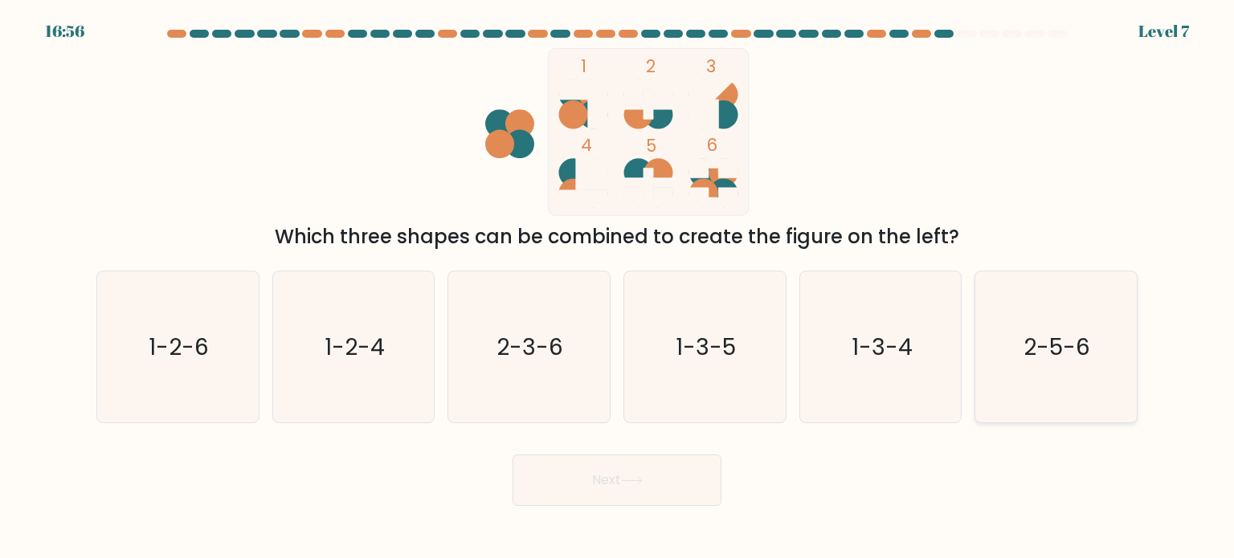
click at [1096, 378] on icon "2-5-6" at bounding box center [1055, 347] width 151 height 151
click at [618, 288] on input "f. 2-5-6" at bounding box center [617, 284] width 1 height 8
radio input "true"
click at [592, 488] on button "Next" at bounding box center [617, 480] width 209 height 51
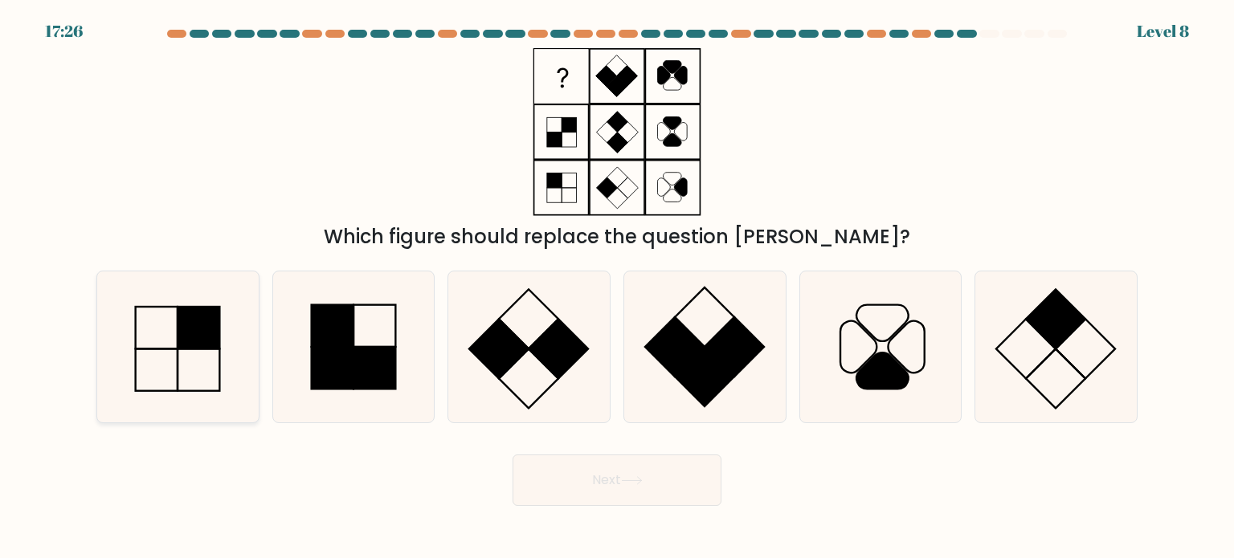
click at [216, 349] on rect at bounding box center [199, 370] width 42 height 42
click at [617, 288] on input "a." at bounding box center [617, 284] width 1 height 8
radio input "true"
click at [584, 476] on button "Next" at bounding box center [617, 480] width 209 height 51
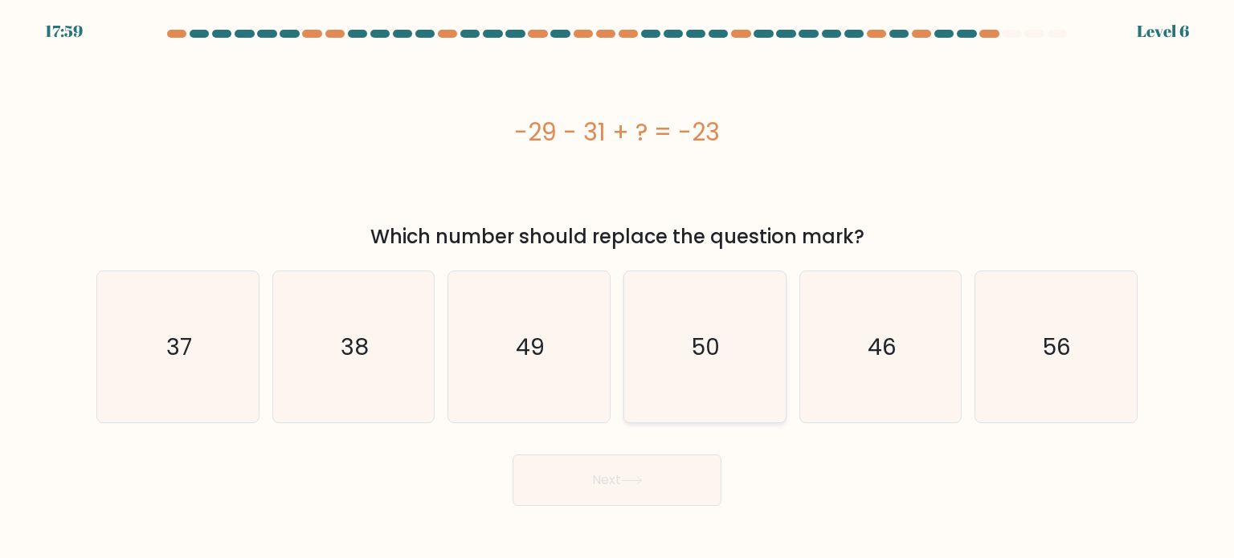
click at [757, 364] on icon "50" at bounding box center [704, 347] width 151 height 151
click at [618, 288] on input "d. 50" at bounding box center [617, 284] width 1 height 8
radio input "true"
click at [630, 496] on button "Next" at bounding box center [617, 480] width 209 height 51
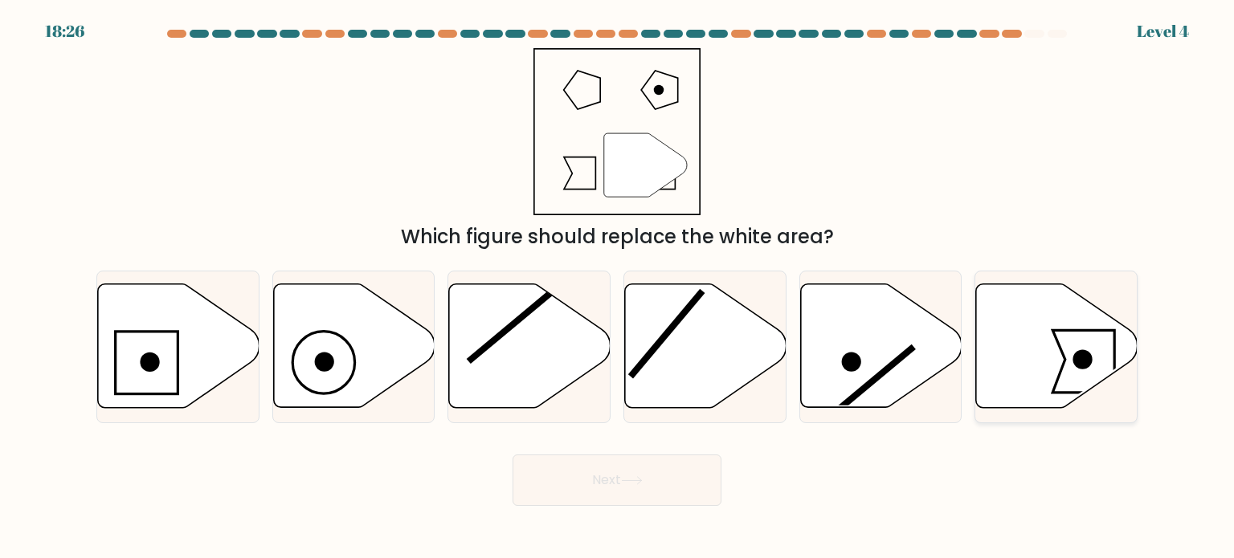
click at [1085, 366] on circle at bounding box center [1082, 359] width 19 height 19
click at [618, 288] on input "f." at bounding box center [617, 284] width 1 height 8
radio input "true"
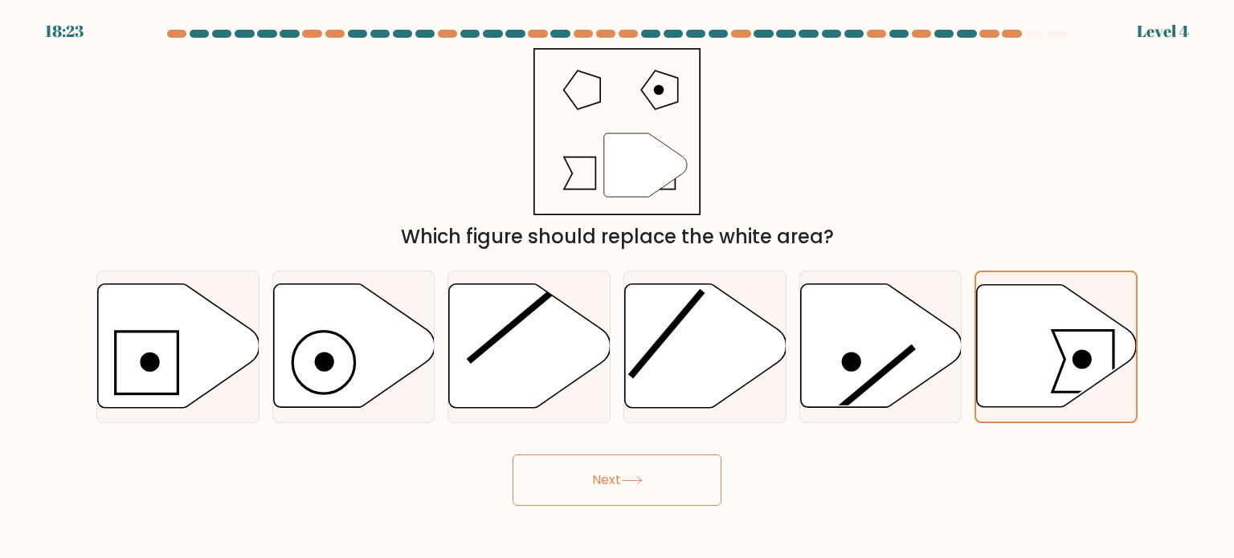
click at [610, 476] on button "Next" at bounding box center [617, 480] width 209 height 51
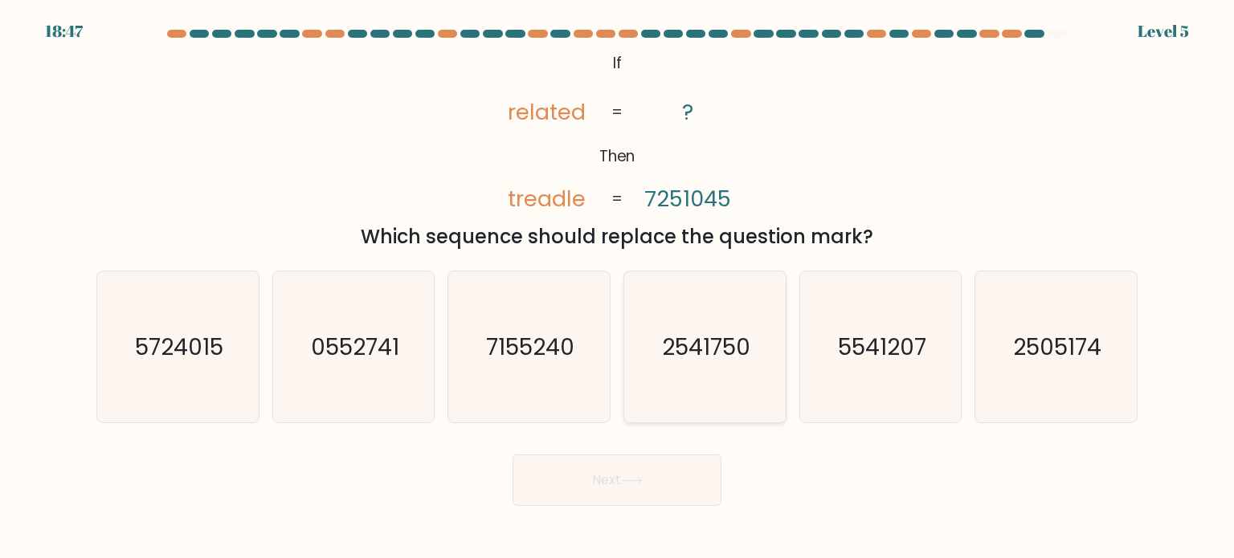
click at [749, 363] on icon "2541750" at bounding box center [704, 347] width 151 height 151
click at [618, 288] on input "d. 2541750" at bounding box center [617, 284] width 1 height 8
radio input "true"
click at [652, 497] on button "Next" at bounding box center [617, 480] width 209 height 51
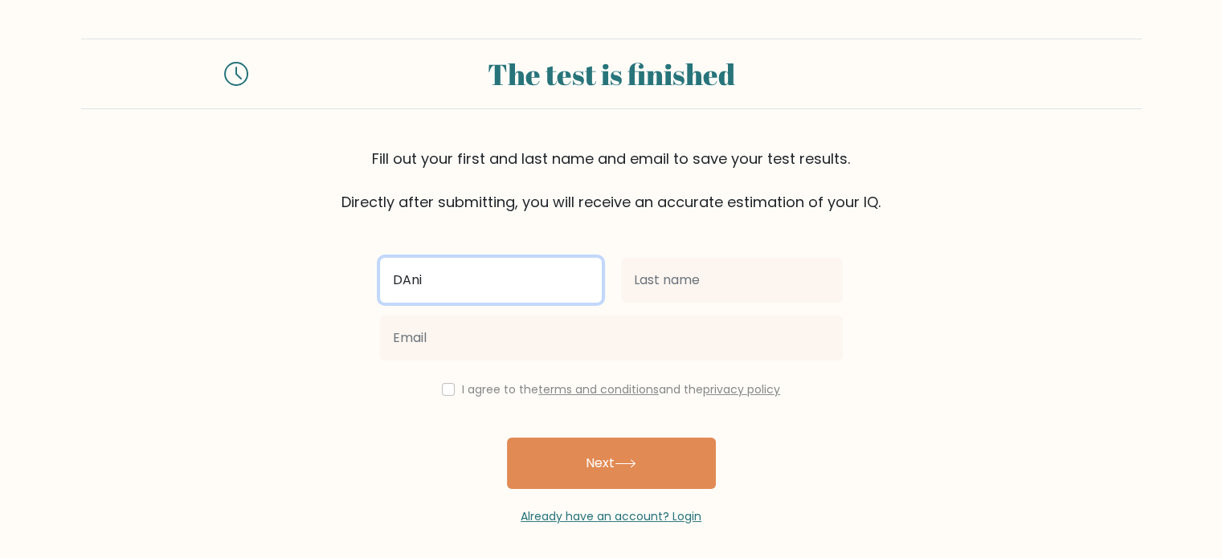
click at [458, 267] on input "DAni" at bounding box center [491, 280] width 222 height 45
type input "[PERSON_NAME]"
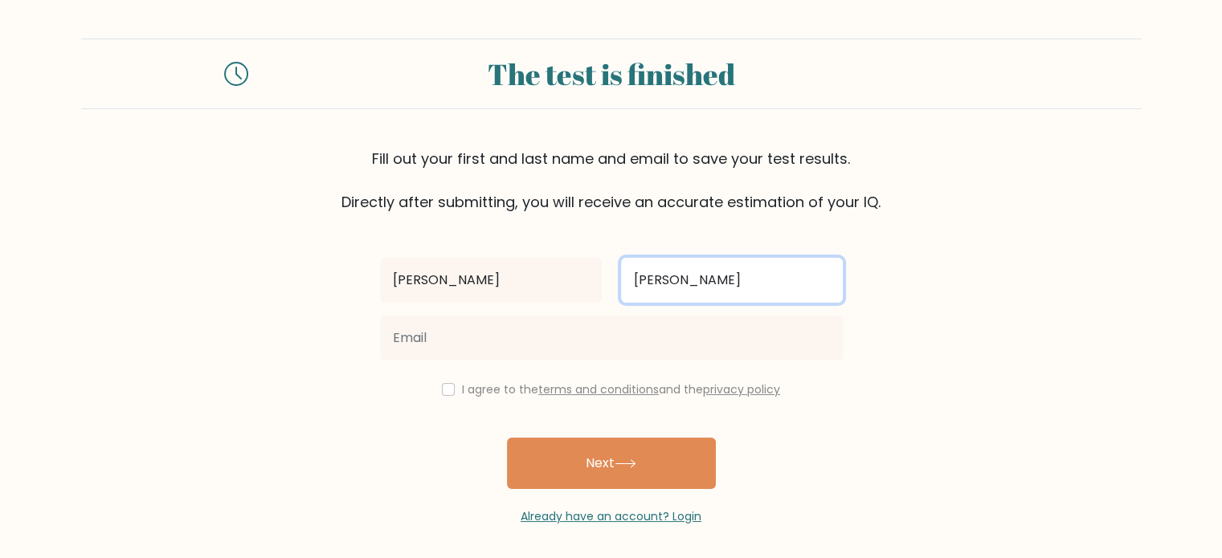
type input "Wilson"
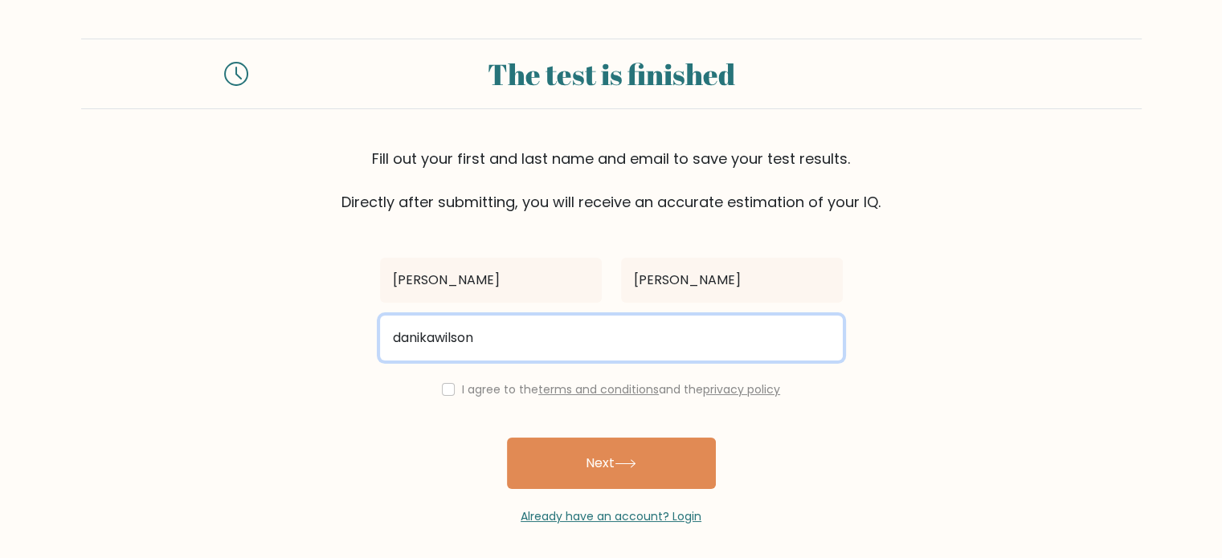
type input "danikawilson010@gmail.com"
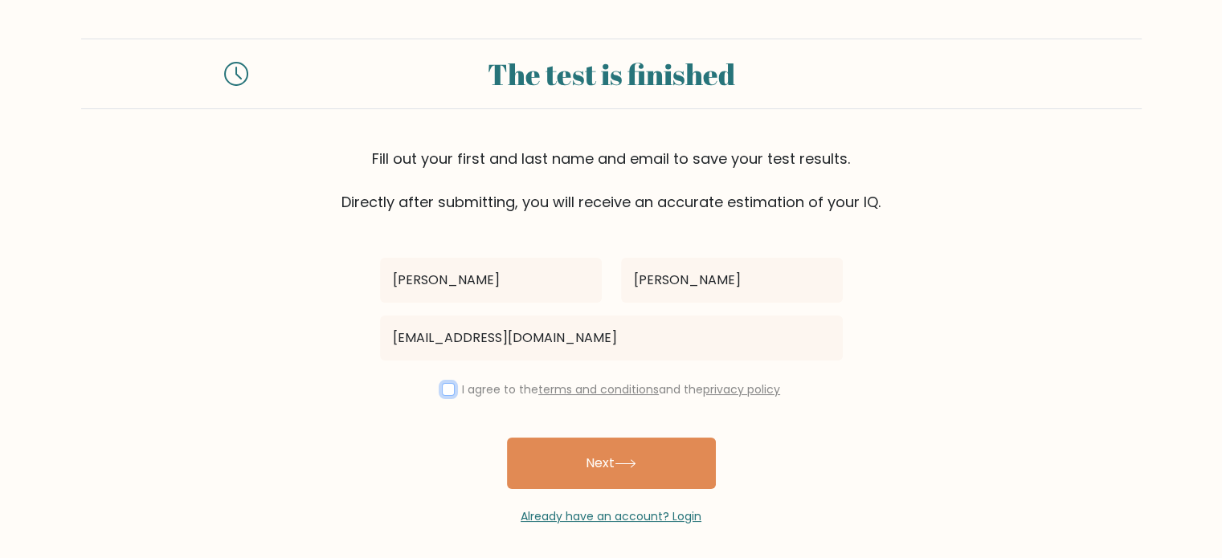
click at [447, 383] on input "checkbox" at bounding box center [448, 389] width 13 height 13
checkbox input "true"
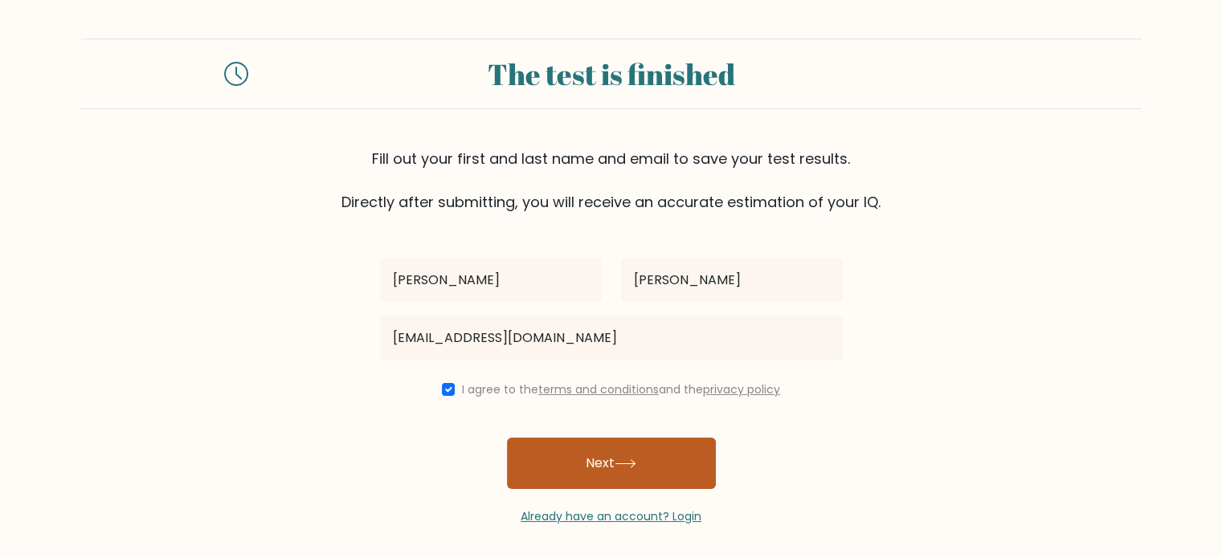
click at [582, 471] on button "Next" at bounding box center [611, 463] width 209 height 51
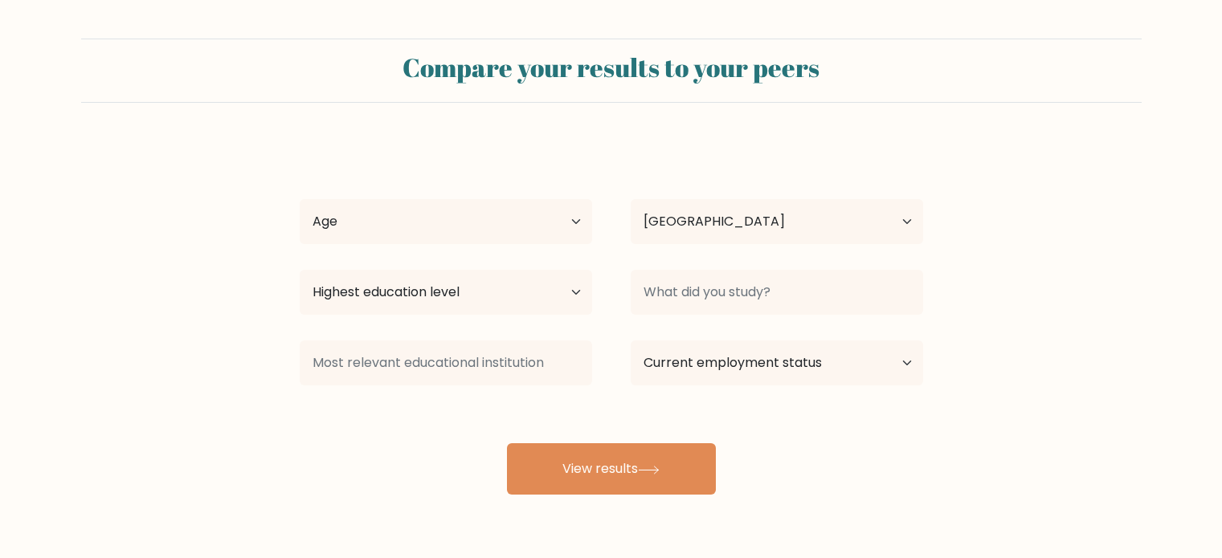
select select "PH"
click at [524, 227] on select "Age Under [DEMOGRAPHIC_DATA] [DEMOGRAPHIC_DATA] [DEMOGRAPHIC_DATA] [DEMOGRAPHIC…" at bounding box center [446, 221] width 292 height 45
select select "18_24"
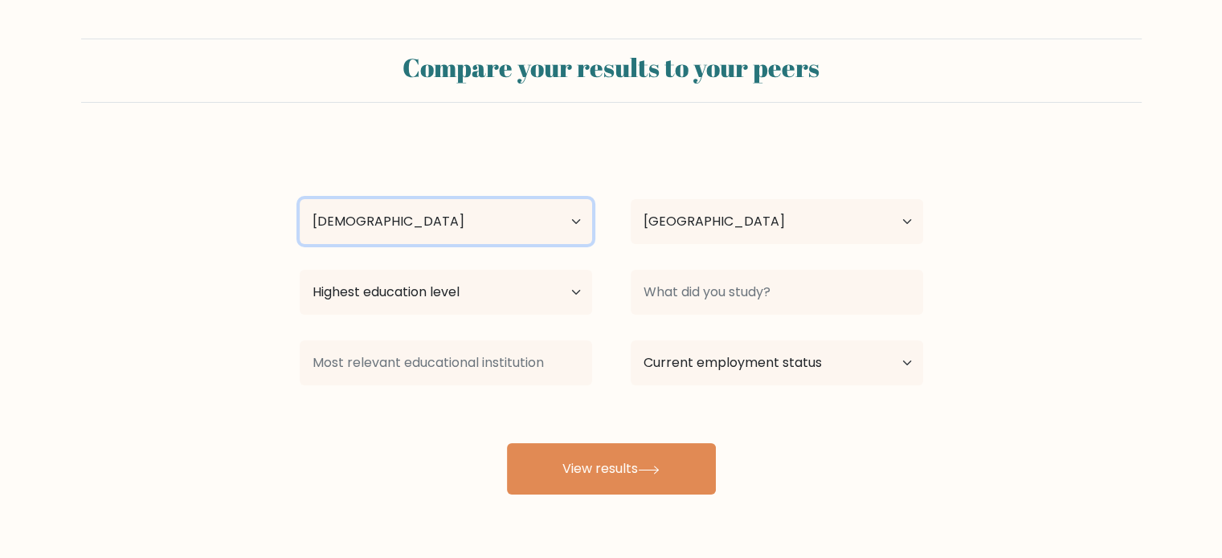
click at [300, 199] on select "Age Under 18 years old 18-24 years old 25-34 years old 35-44 years old 45-54 ye…" at bounding box center [446, 221] width 292 height 45
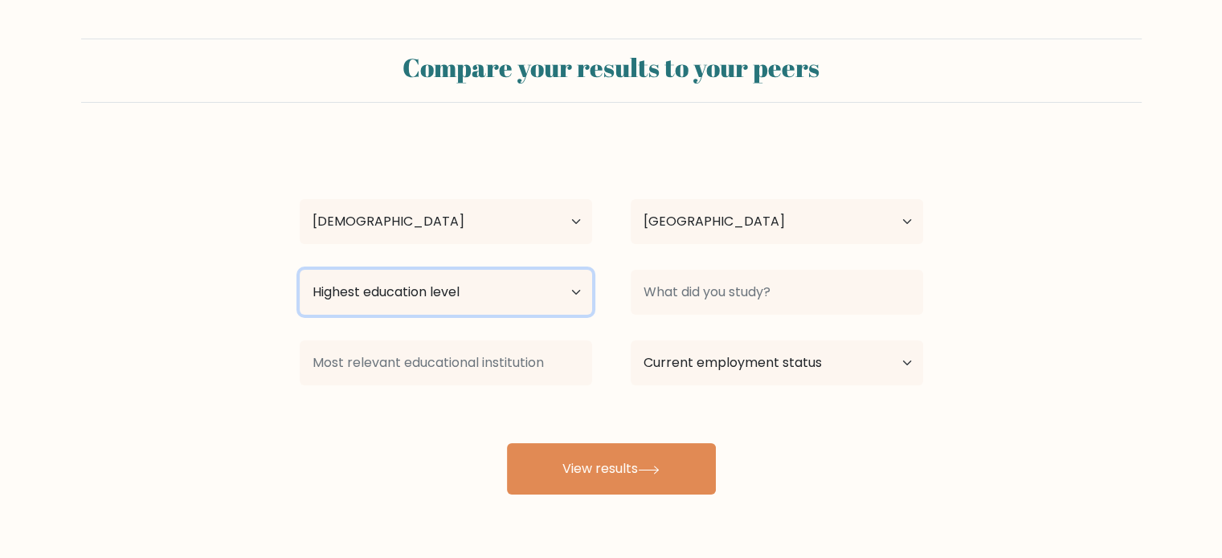
click at [517, 282] on select "Highest education level No schooling Primary Lower Secondary Upper Secondary Oc…" at bounding box center [446, 292] width 292 height 45
select select "bachelors_degree"
click at [300, 270] on select "Highest education level No schooling Primary Lower Secondary Upper Secondary Oc…" at bounding box center [446, 292] width 292 height 45
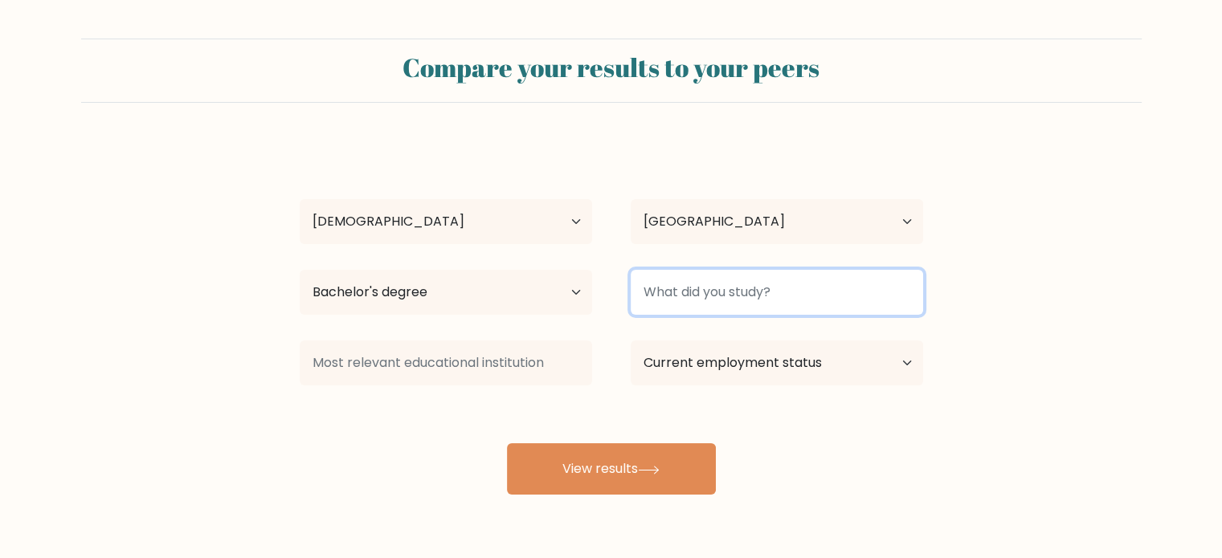
click at [723, 280] on input at bounding box center [777, 292] width 292 height 45
type input "A"
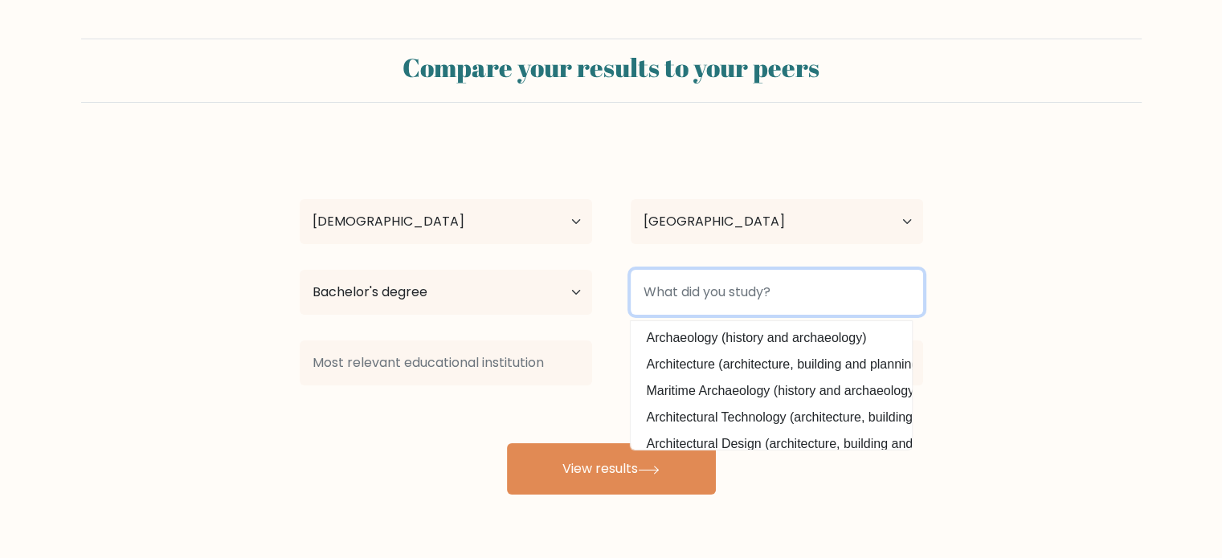
type input "B"
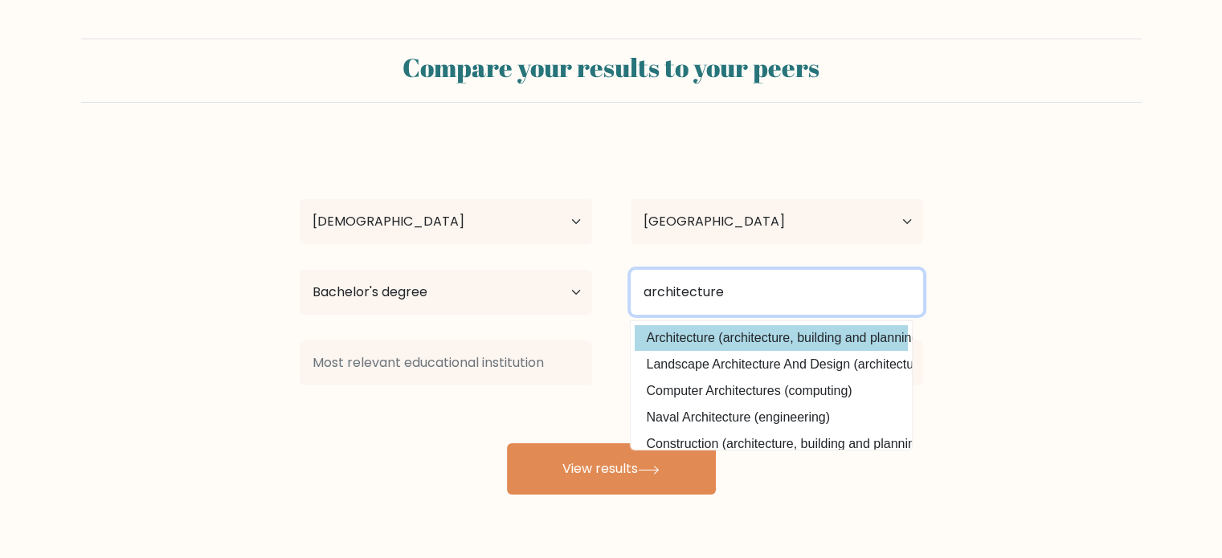
type input "architecture"
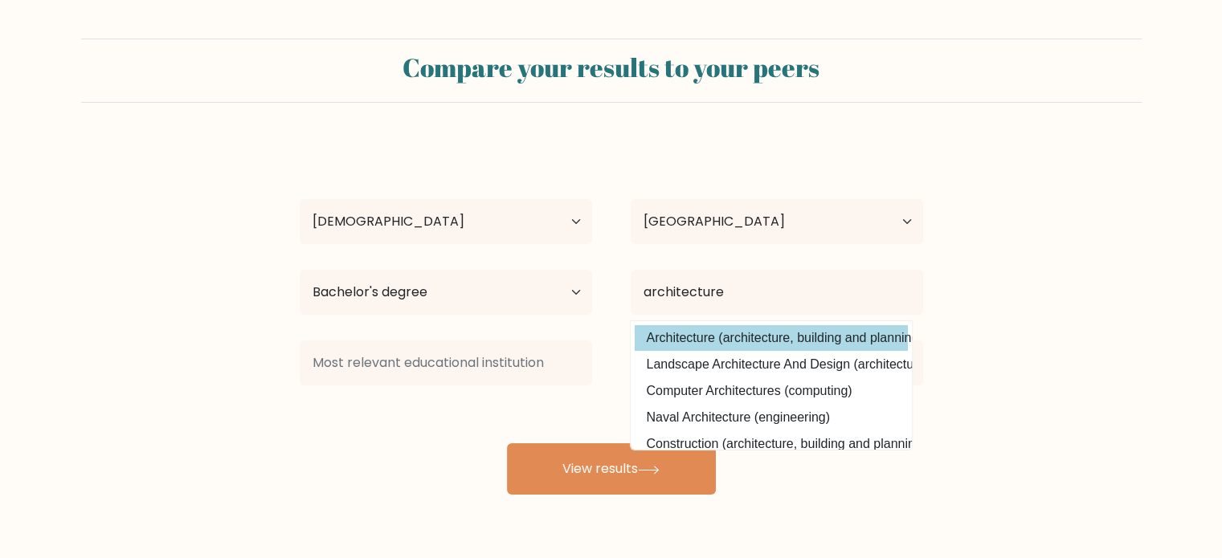
click at [779, 329] on div "Danika Wilson Age Under 18 years old 18-24 years old 25-34 years old 35-44 year…" at bounding box center [611, 317] width 643 height 353
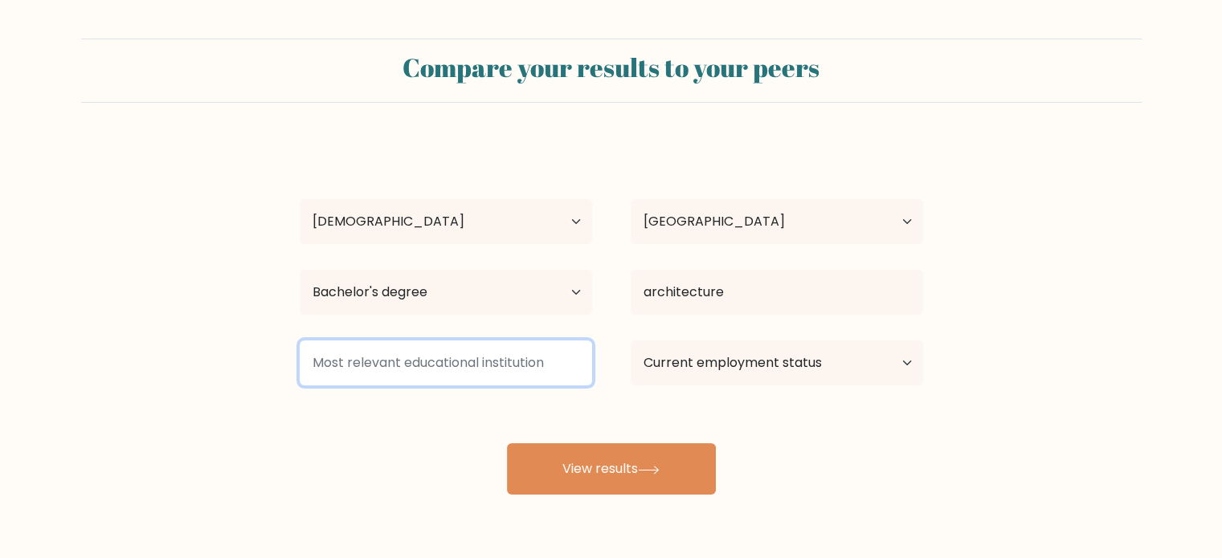
click at [511, 368] on input at bounding box center [446, 363] width 292 height 45
type input "RTU"
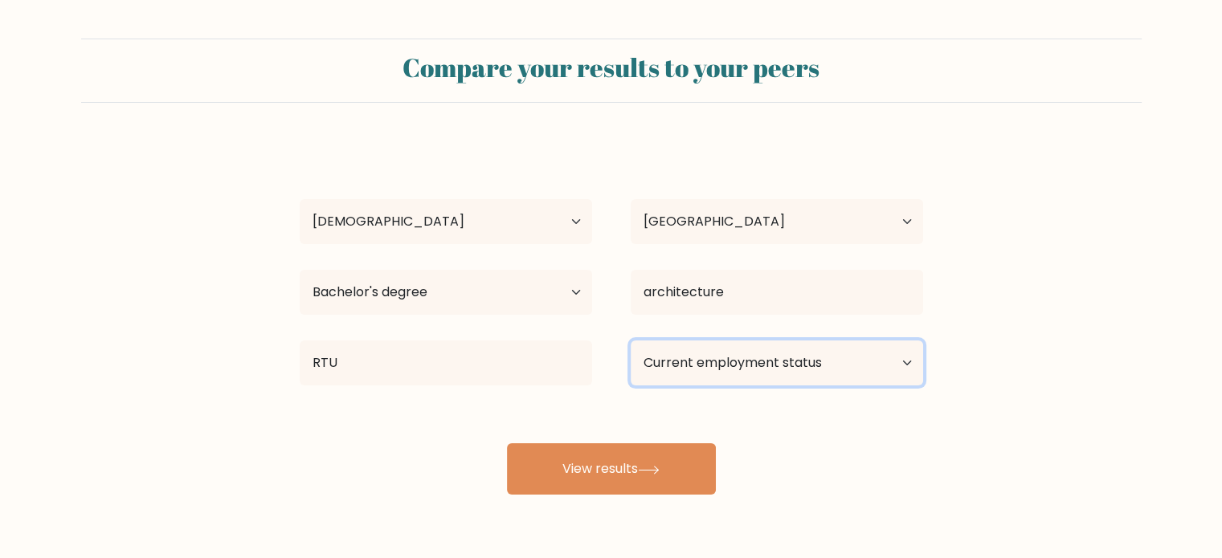
click at [794, 349] on select "Current employment status Employed Student Retired Other / prefer not to answer" at bounding box center [777, 363] width 292 height 45
select select "other"
click at [631, 341] on select "Current employment status Employed Student Retired Other / prefer not to answer" at bounding box center [777, 363] width 292 height 45
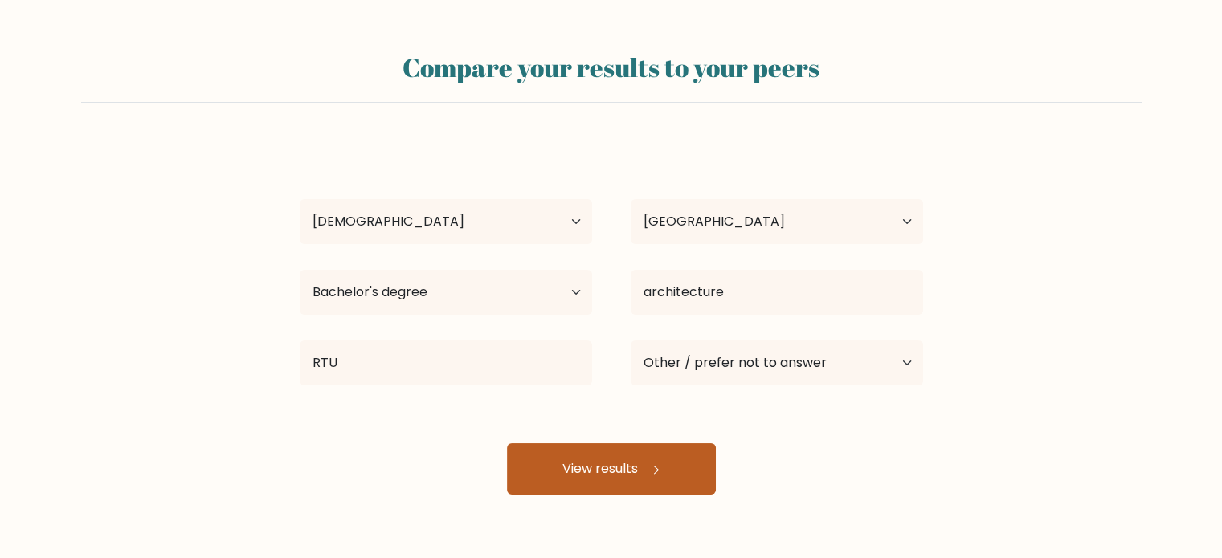
click at [614, 455] on button "View results" at bounding box center [611, 468] width 209 height 51
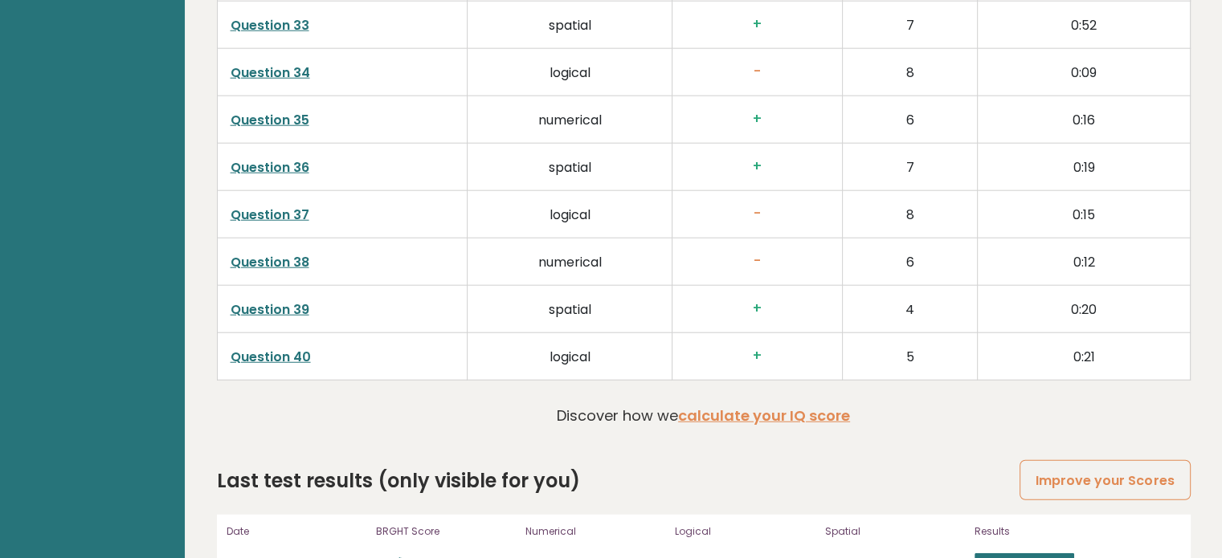
scroll to position [4131, 0]
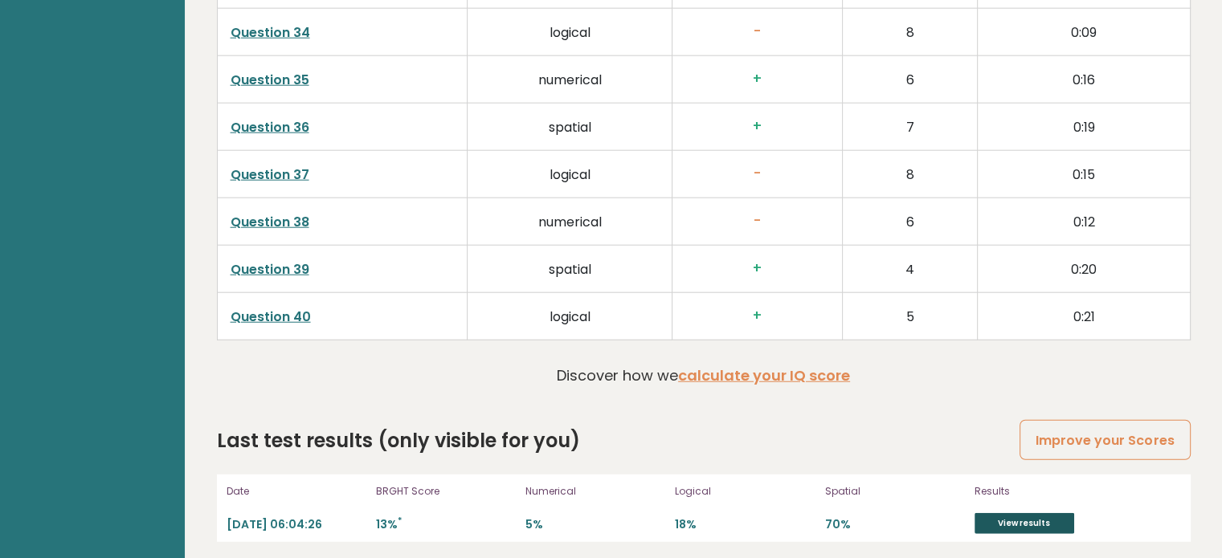
click at [1011, 517] on link "View results" at bounding box center [1025, 523] width 100 height 21
